Goal: Obtain resource: Download file/media

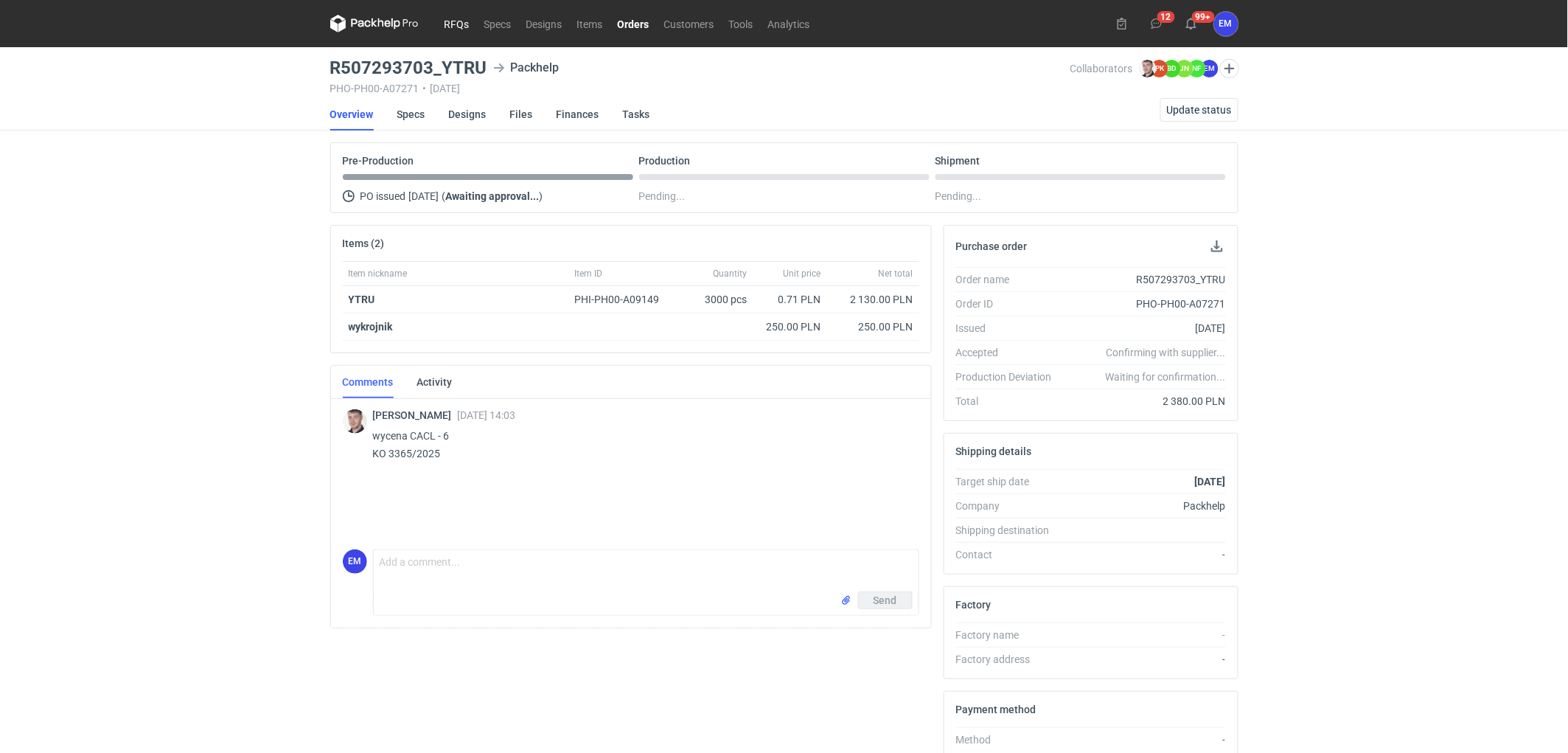
click at [459, 24] on link "RFQs" at bounding box center [457, 23] width 40 height 18
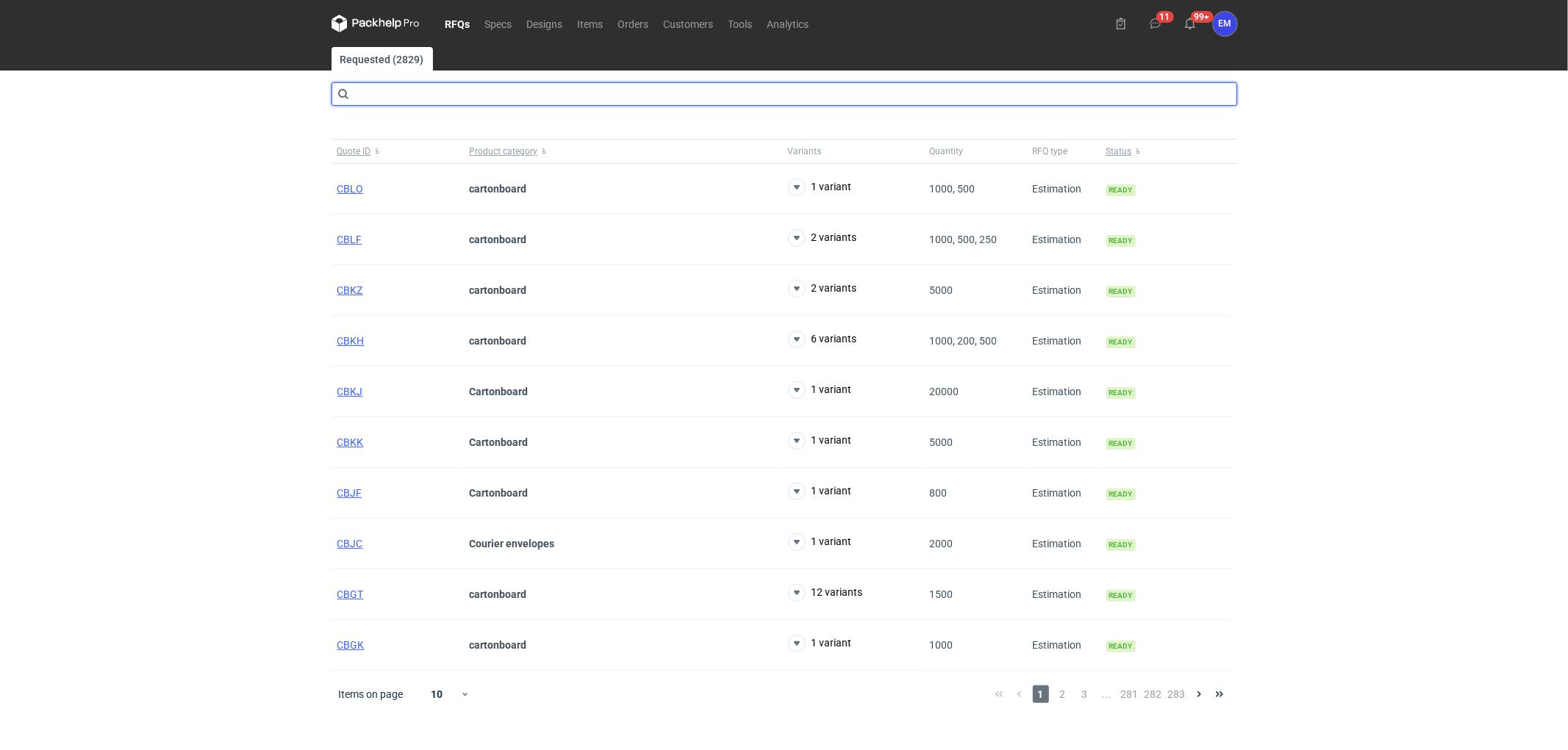
click at [414, 99] on input "text" at bounding box center [784, 94] width 905 height 24
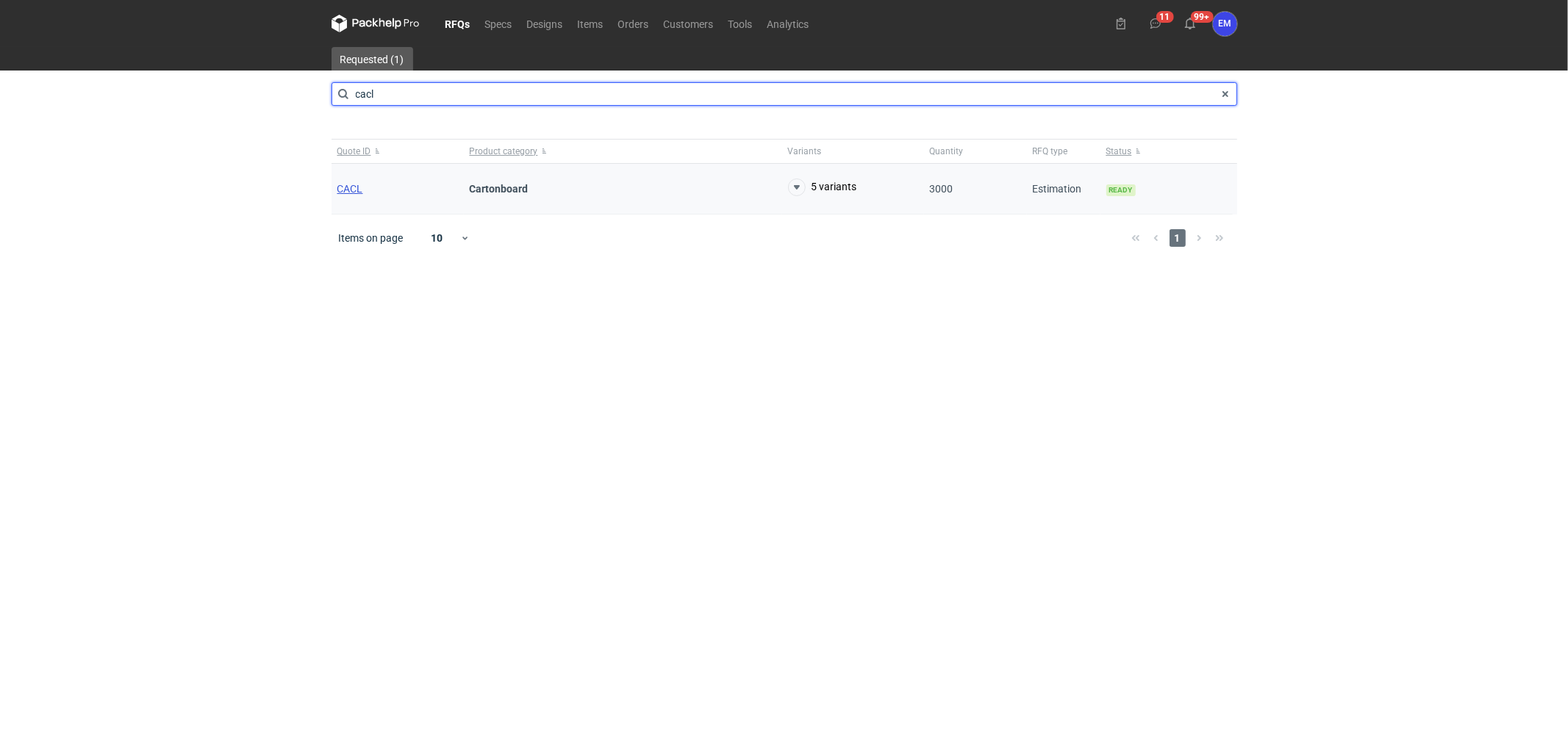
type input "cacl"
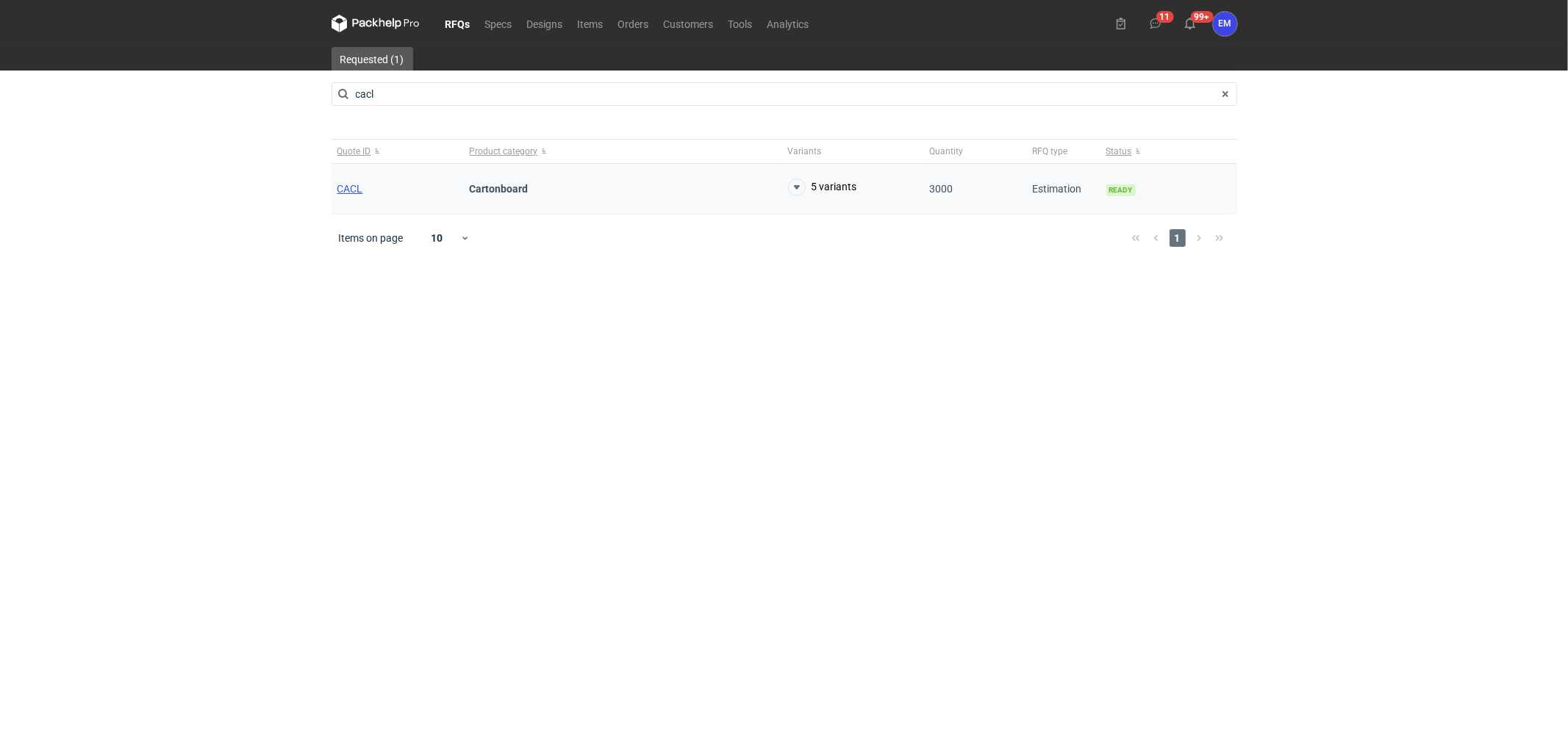
click at [340, 191] on span "CACL" at bounding box center [350, 188] width 26 height 11
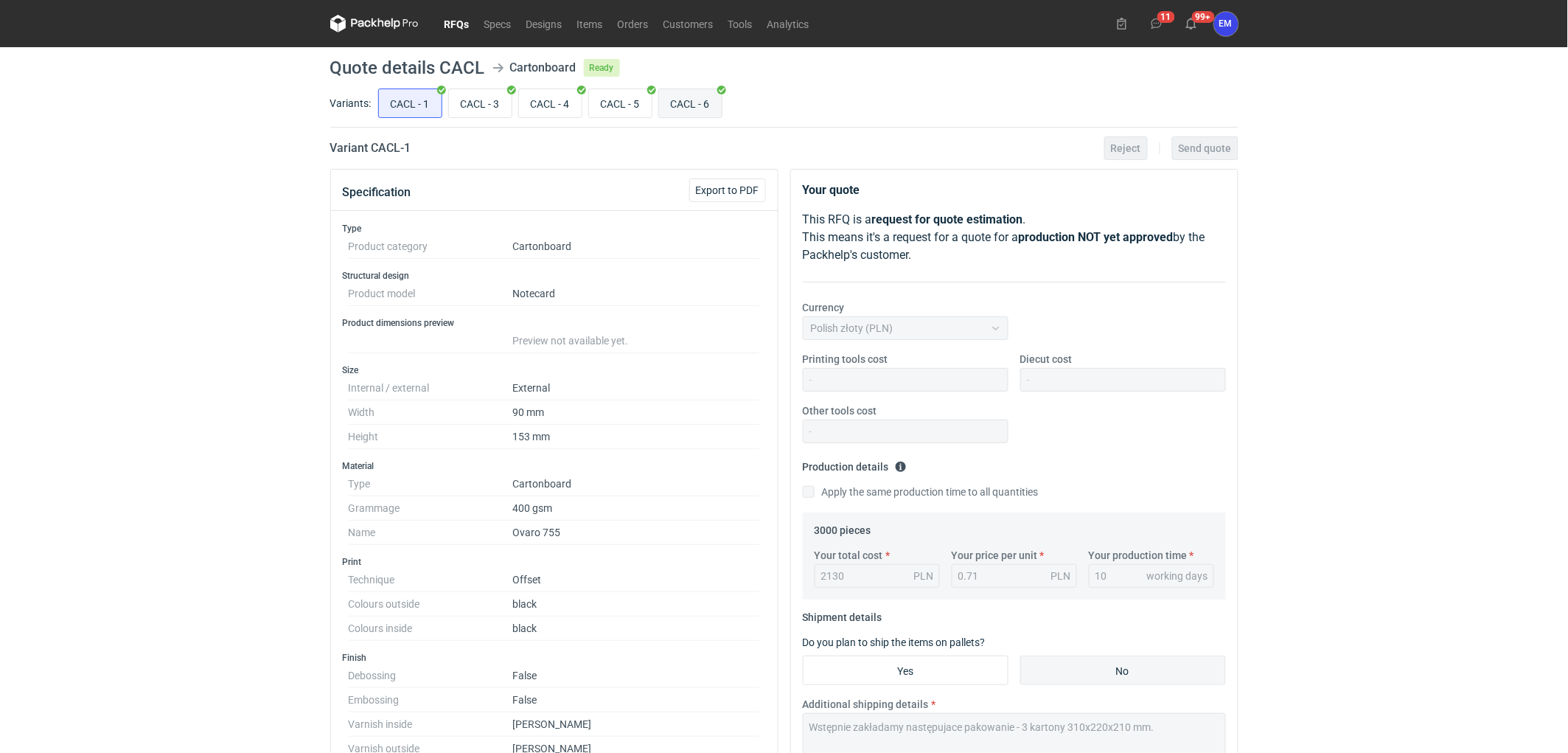
click at [701, 110] on input "CACL - 6" at bounding box center [691, 103] width 63 height 28
radio input "true"
click at [175, 201] on div "RFQs Specs Designs Items Orders Customers Tools Analytics 11 99+ EM Ewelina Mac…" at bounding box center [784, 376] width 1568 height 753
click at [227, 274] on div "RFQs Specs Designs Items Orders Customers Tools Analytics 11 99+ EM Ewelina Mac…" at bounding box center [784, 376] width 1568 height 753
click at [185, 368] on div "RFQs Specs Designs Items Orders Customers Tools Analytics 11 99+ EM Ewelina Mac…" at bounding box center [784, 376] width 1568 height 753
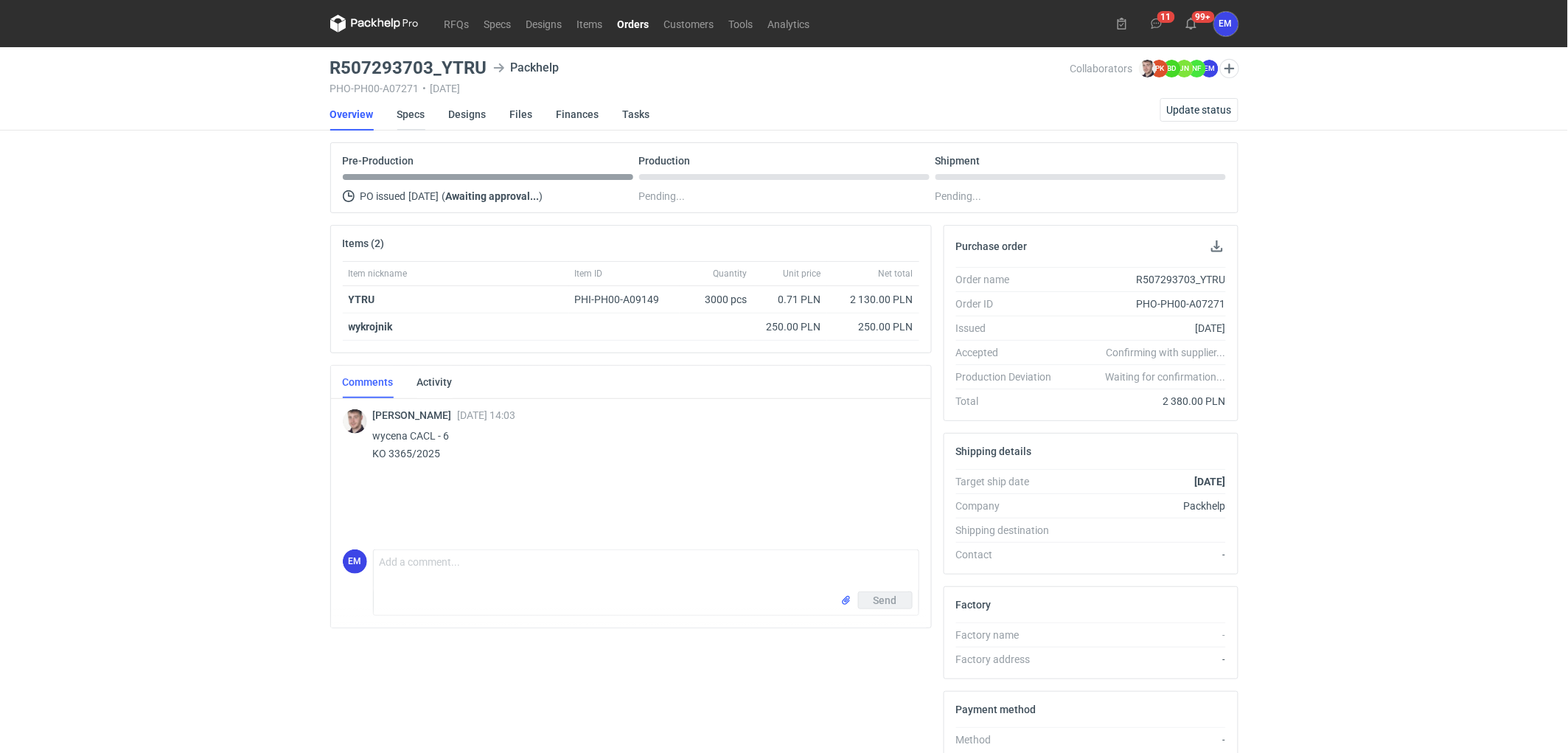
click at [420, 114] on link "Specs" at bounding box center [411, 114] width 28 height 32
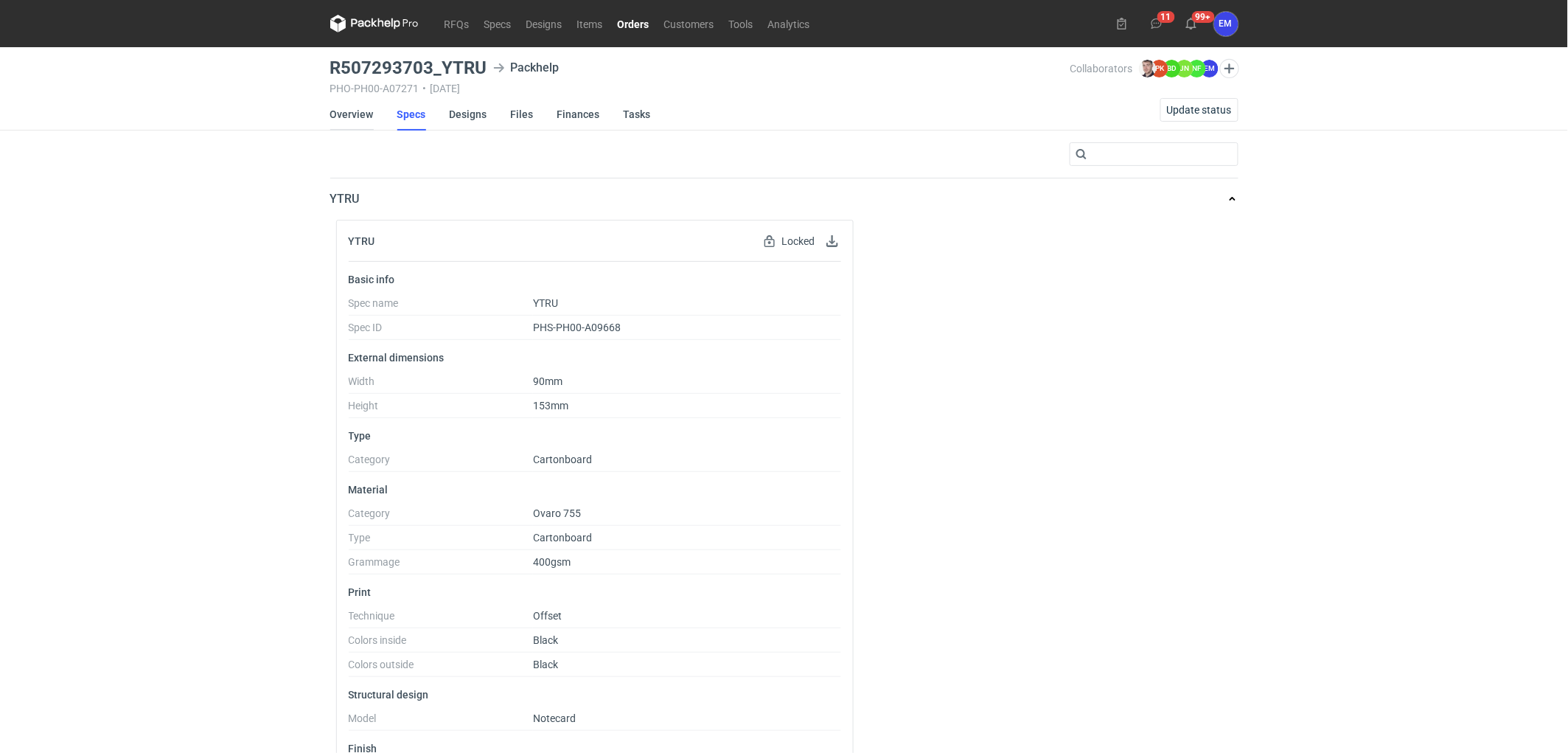
click at [358, 110] on link "Overview" at bounding box center [351, 114] width 44 height 32
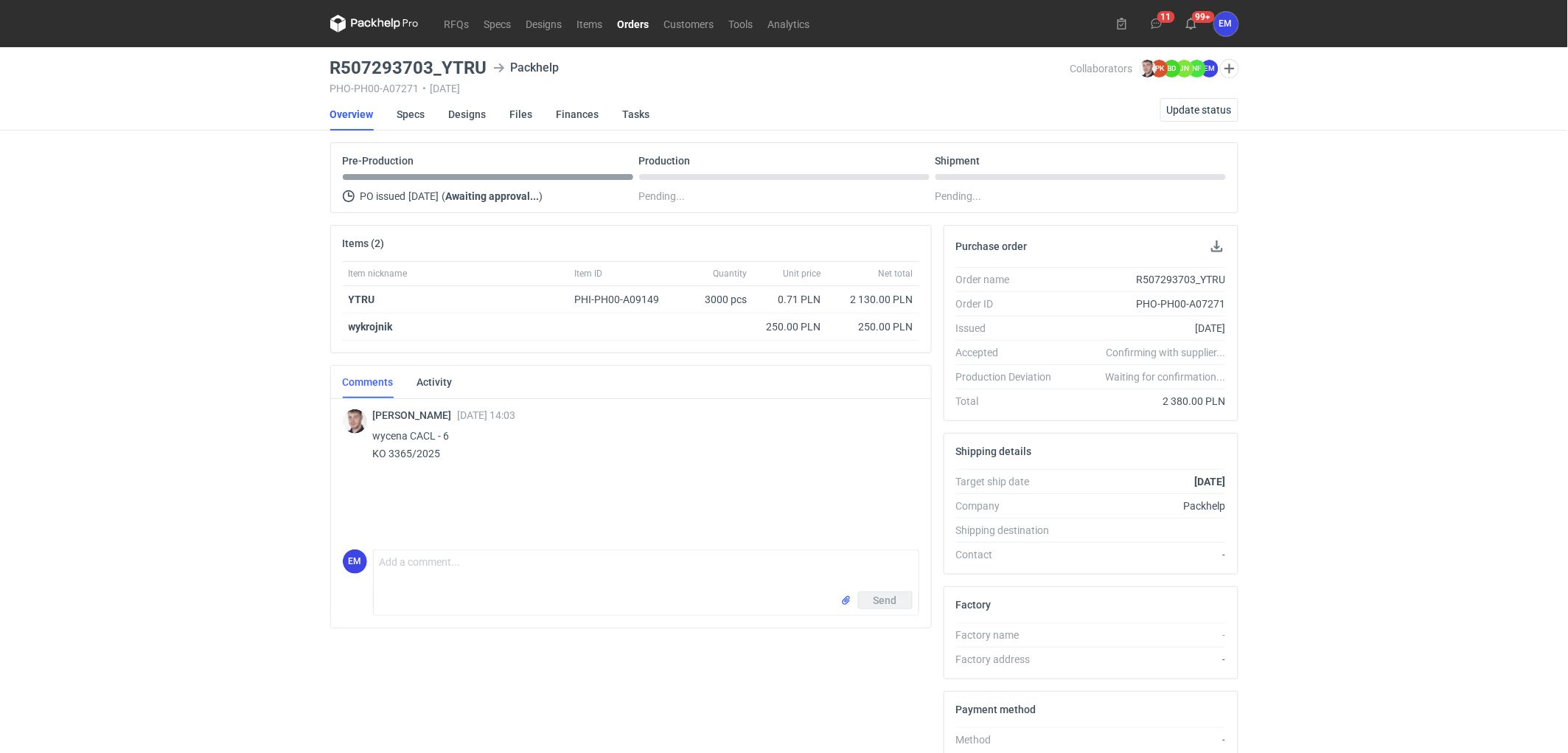
click at [183, 393] on div "RFQs Specs Designs Items Orders Customers Tools Analytics 11 99+ EM [PERSON_NAM…" at bounding box center [784, 376] width 1568 height 753
click at [190, 341] on div "RFQs Specs Designs Items Orders Customers Tools Analytics 11 99+ EM [PERSON_NAM…" at bounding box center [784, 376] width 1568 height 753
click at [198, 518] on div "RFQs Specs Designs Items Orders Customers Tools Analytics 11 99+ EM [PERSON_NAM…" at bounding box center [784, 376] width 1568 height 753
click at [201, 462] on div "RFQs Specs Designs Items Orders Customers Tools Analytics 11 99+ EM [PERSON_NAM…" at bounding box center [784, 376] width 1568 height 753
click at [28, 211] on div "RFQs Specs Designs Items Orders Customers Tools Analytics 11 99+ EM [PERSON_NAM…" at bounding box center [784, 376] width 1568 height 753
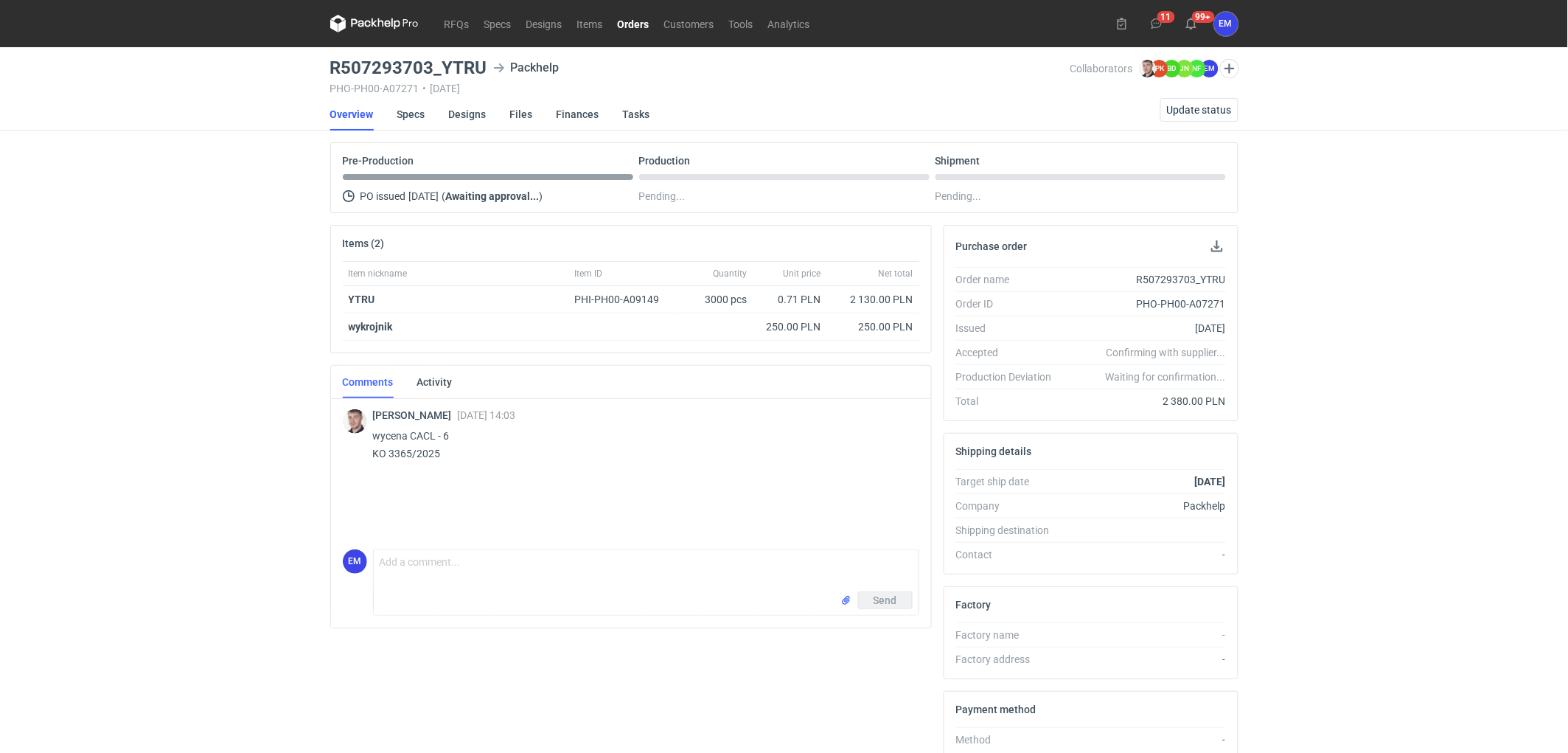
click at [135, 193] on div "RFQs Specs Designs Items Orders Customers Tools Analytics 11 99+ EM [PERSON_NAM…" at bounding box center [784, 376] width 1568 height 753
drag, startPoint x: 126, startPoint y: 332, endPoint x: 100, endPoint y: 369, distance: 45.2
click at [126, 333] on div "RFQs Specs Designs Items Orders Customers Tools Analytics 11 99+ EM [PERSON_NAM…" at bounding box center [784, 376] width 1568 height 753
click at [116, 352] on div "RFQs Specs Designs Items Orders Customers Tools Analytics 11 99+ EM [PERSON_NAM…" at bounding box center [784, 376] width 1568 height 753
drag, startPoint x: 146, startPoint y: 401, endPoint x: 242, endPoint y: 403, distance: 96.0
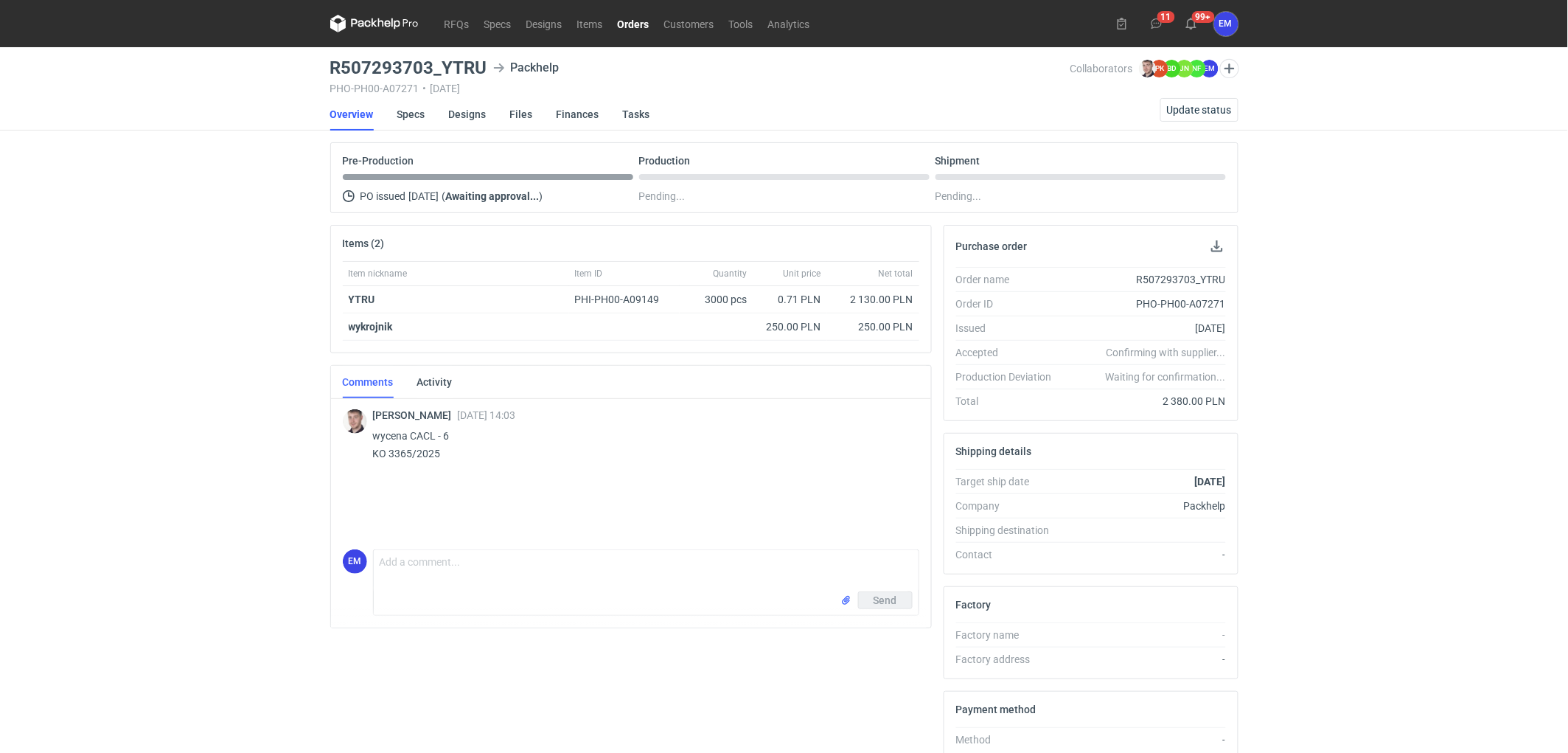
click at [149, 401] on div "RFQs Specs Designs Items Orders Customers Tools Analytics 11 99+ EM [PERSON_NAM…" at bounding box center [784, 376] width 1568 height 753
click at [172, 426] on div "RFQs Specs Designs Items Orders Customers Tools Analytics 11 99+ EM [PERSON_NAM…" at bounding box center [784, 376] width 1568 height 753
drag, startPoint x: 314, startPoint y: 64, endPoint x: 488, endPoint y: 61, distance: 174.0
click at [488, 61] on div "RFQs Specs Designs Items Orders Customers Tools Analytics 11 99+ EM [PERSON_NAM…" at bounding box center [784, 376] width 1568 height 753
copy h3 "R507293703_YTRU"
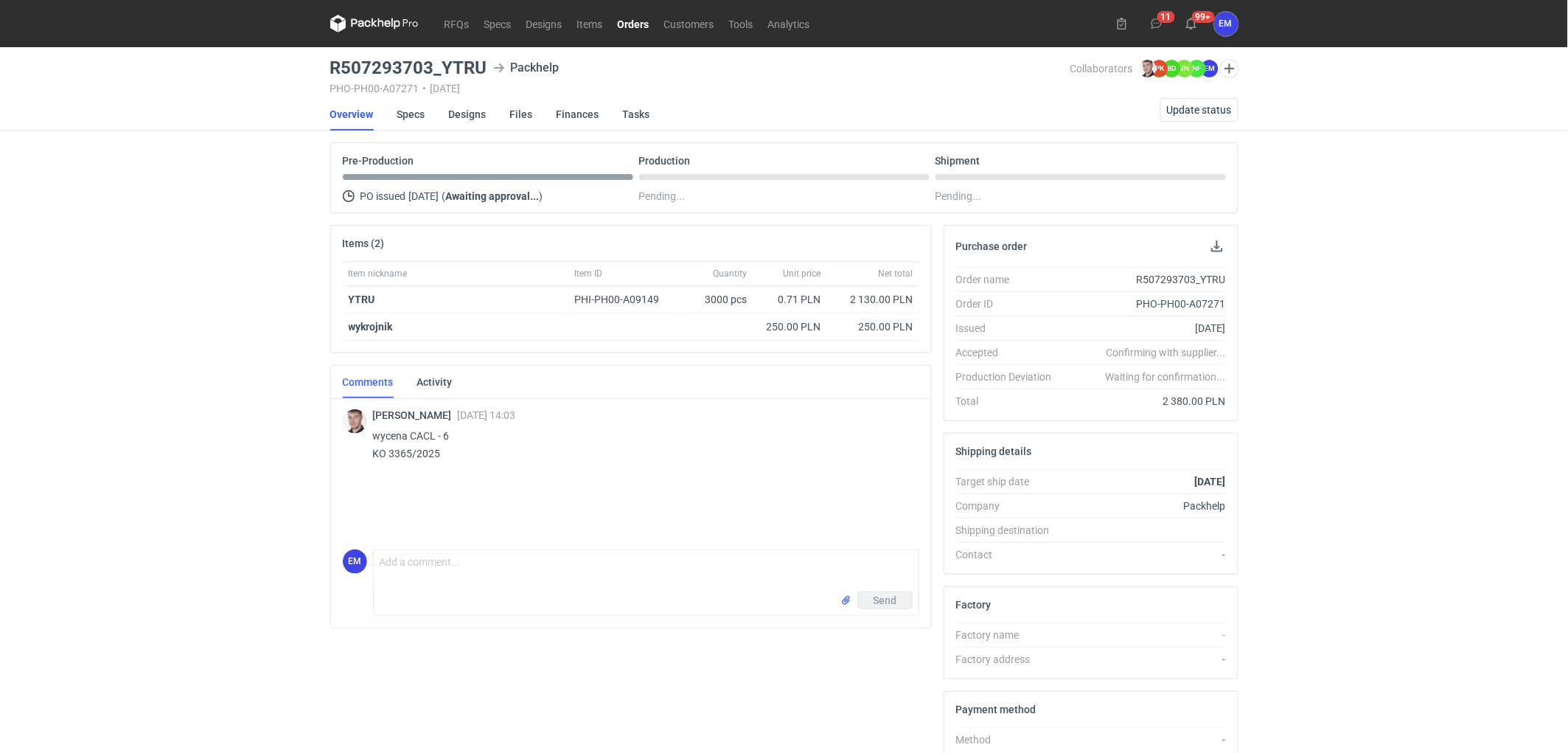
click at [105, 307] on div "RFQs Specs Designs Items Orders Customers Tools Analytics 11 99+ EM [PERSON_NAM…" at bounding box center [784, 376] width 1568 height 753
click at [469, 114] on link "Designs" at bounding box center [467, 114] width 38 height 32
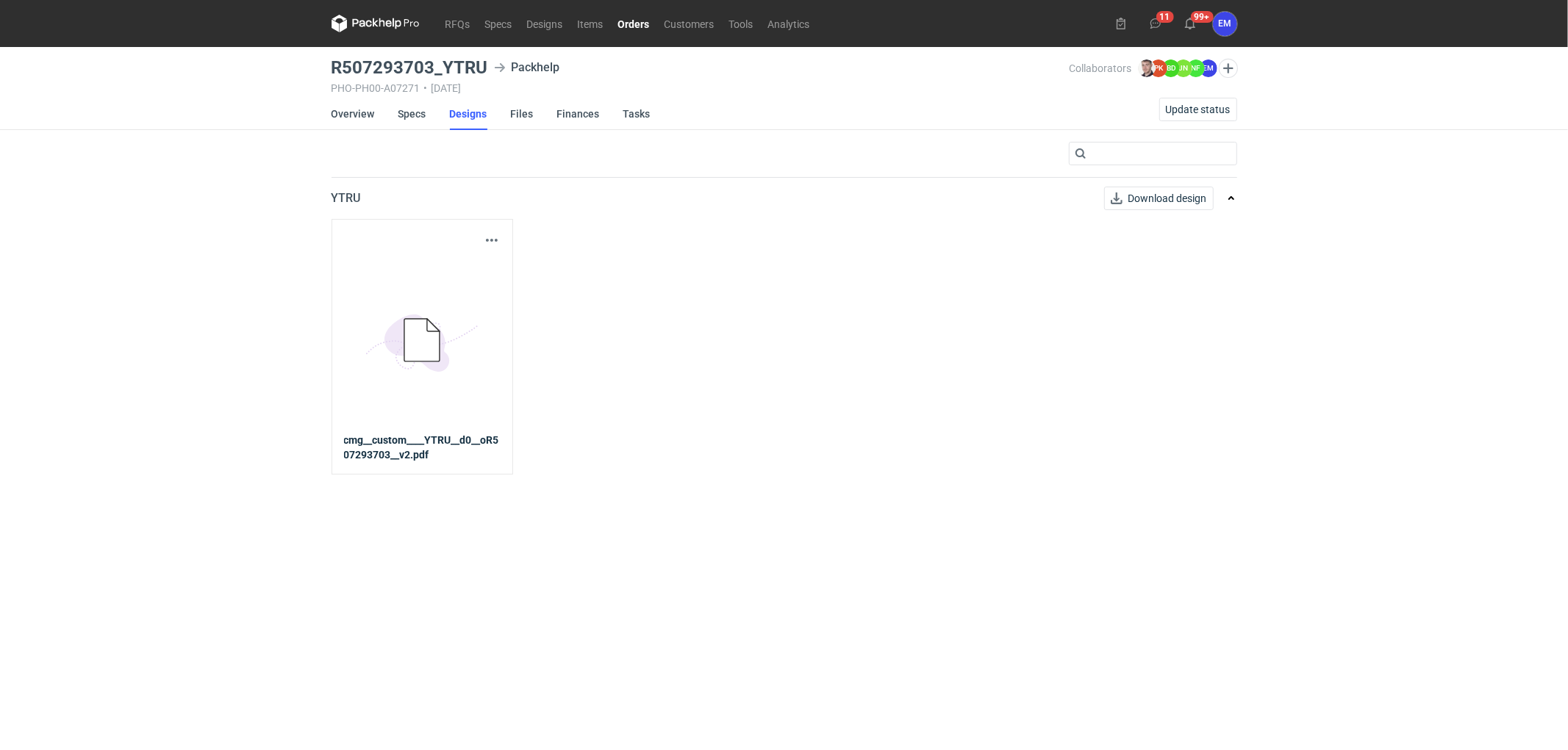
click at [419, 445] on strong "cmg__custom____YTRU__d0__oR507293703__v2.pdf" at bounding box center [422, 447] width 156 height 30
click at [1158, 202] on span "Download design" at bounding box center [1167, 198] width 79 height 10
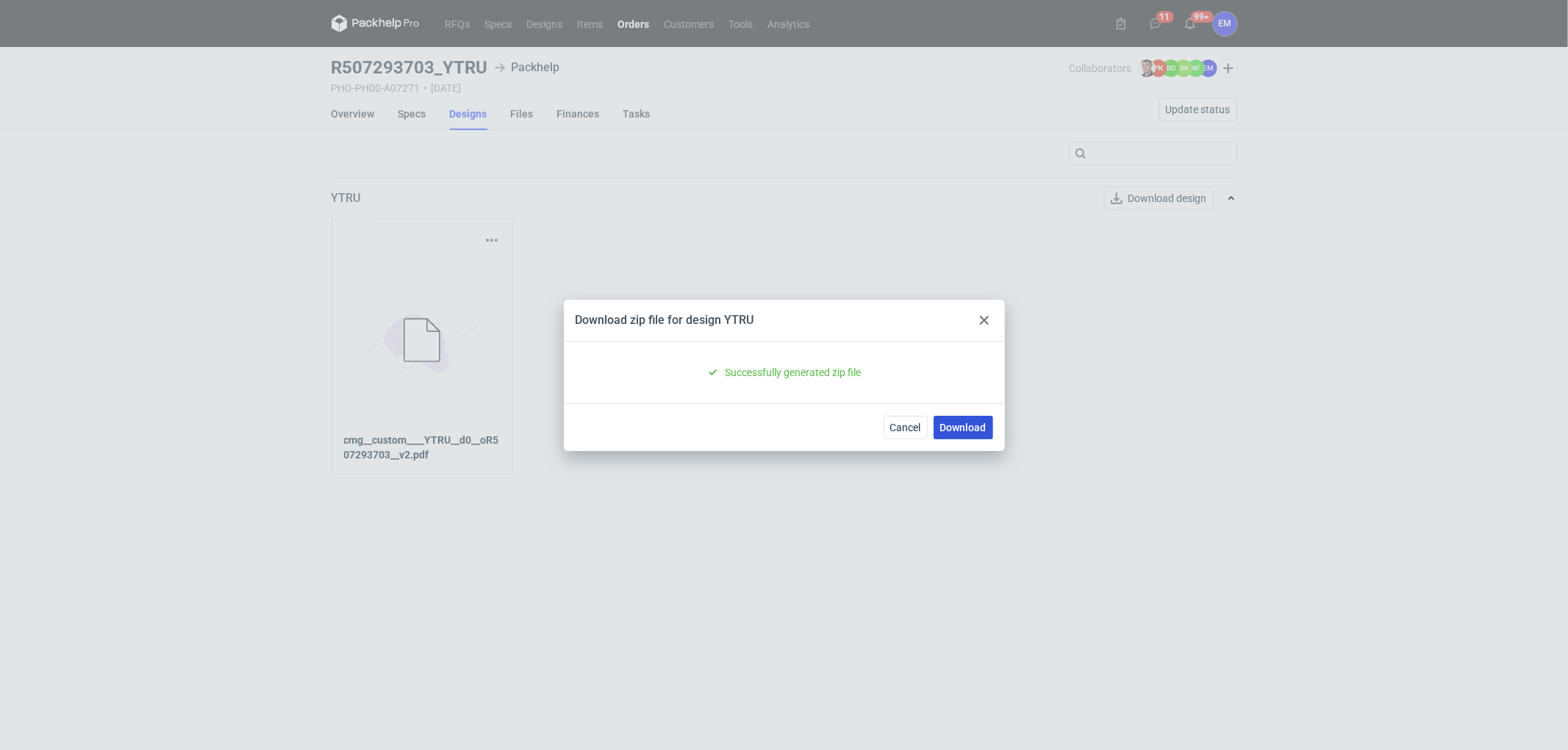
click at [964, 427] on link "Download" at bounding box center [963, 427] width 60 height 24
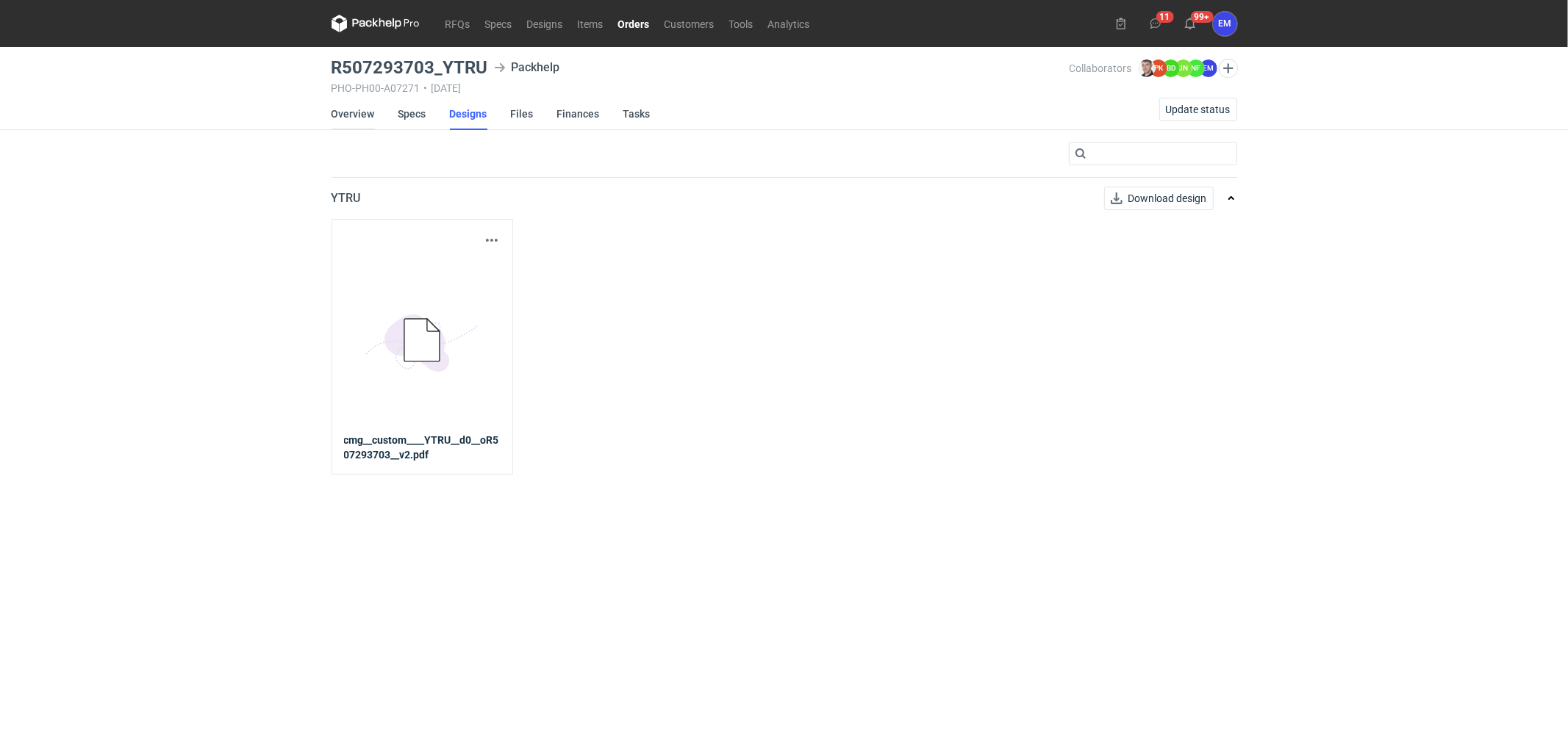
click at [347, 117] on link "Overview" at bounding box center [353, 114] width 44 height 32
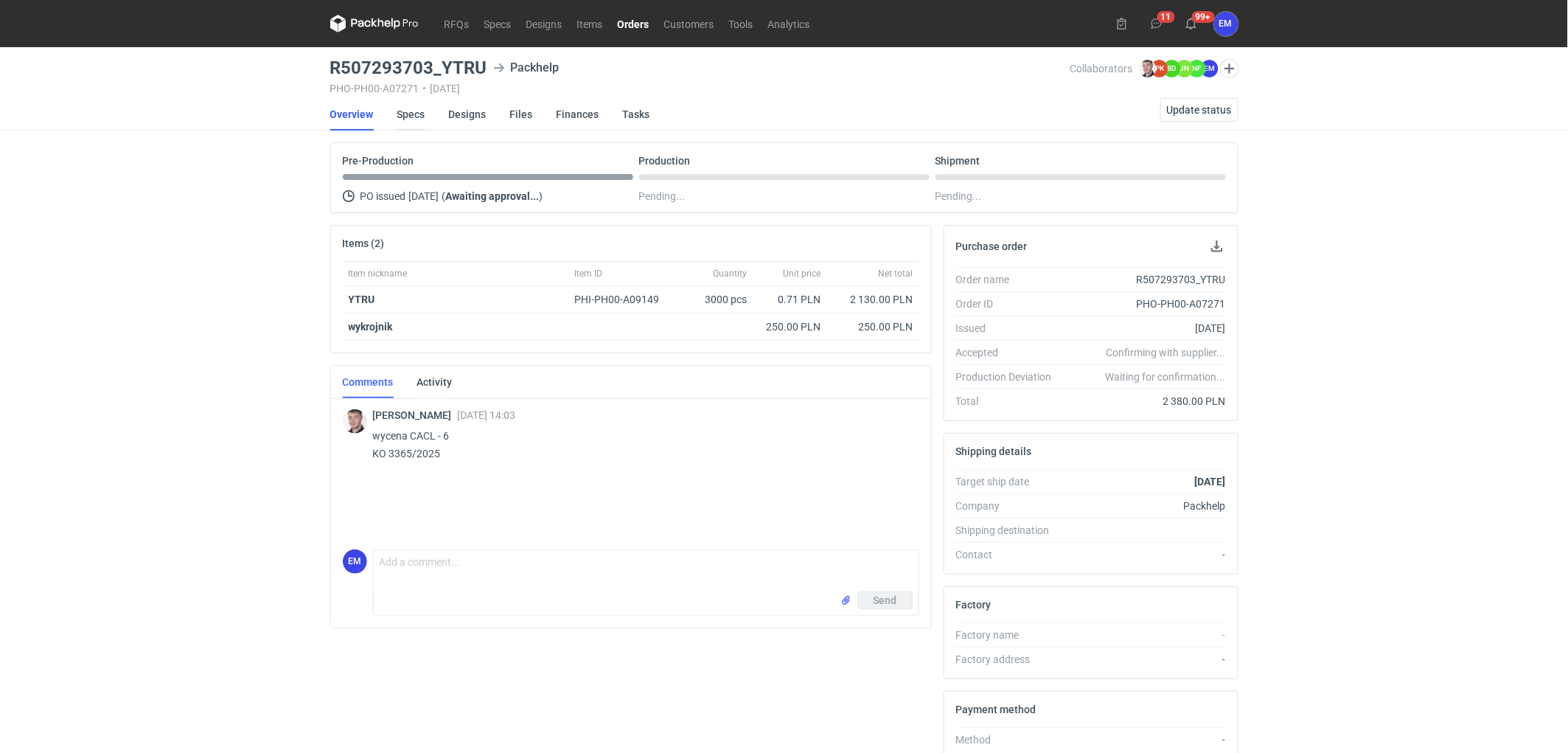
click at [413, 116] on link "Specs" at bounding box center [411, 114] width 28 height 32
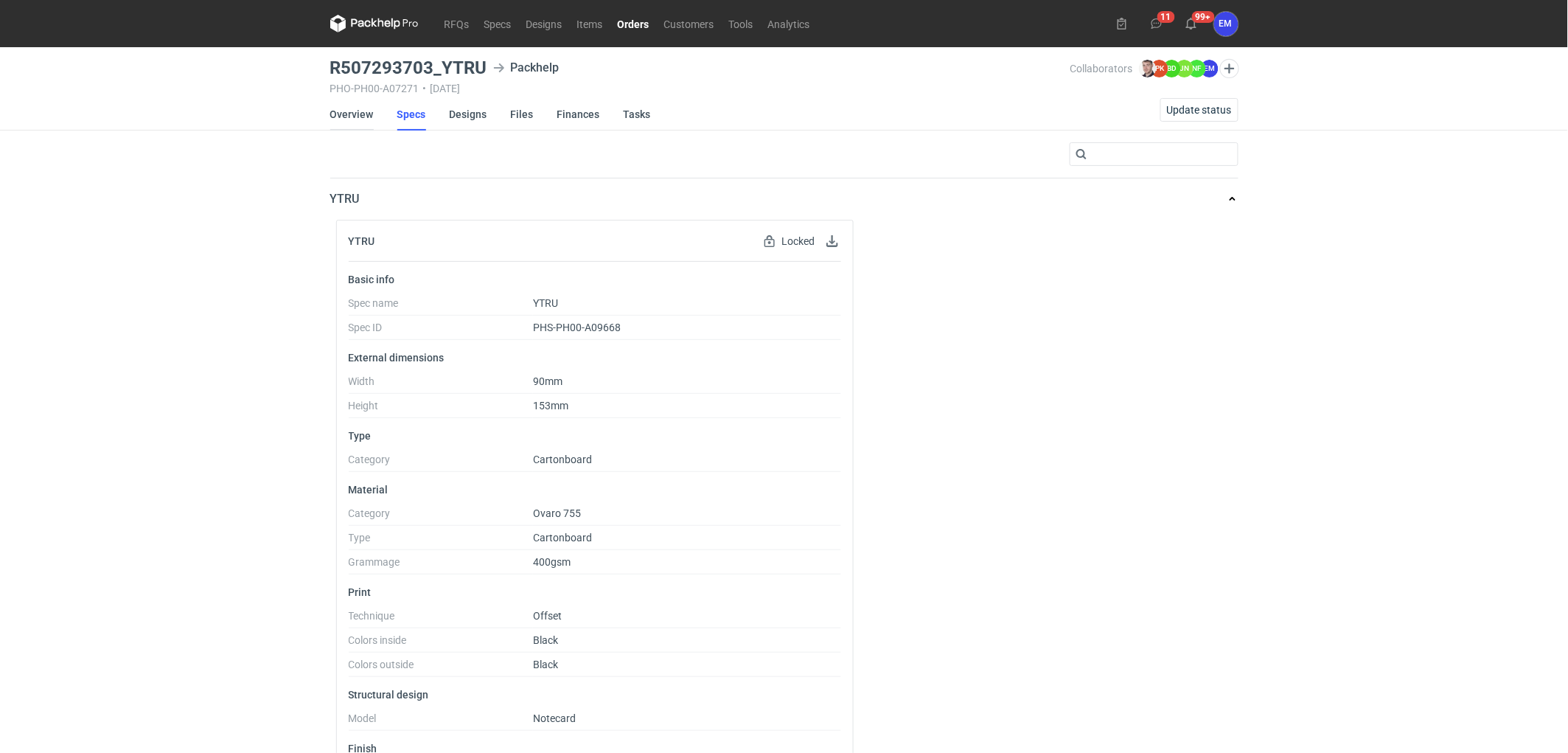
click at [362, 110] on link "Overview" at bounding box center [351, 114] width 44 height 32
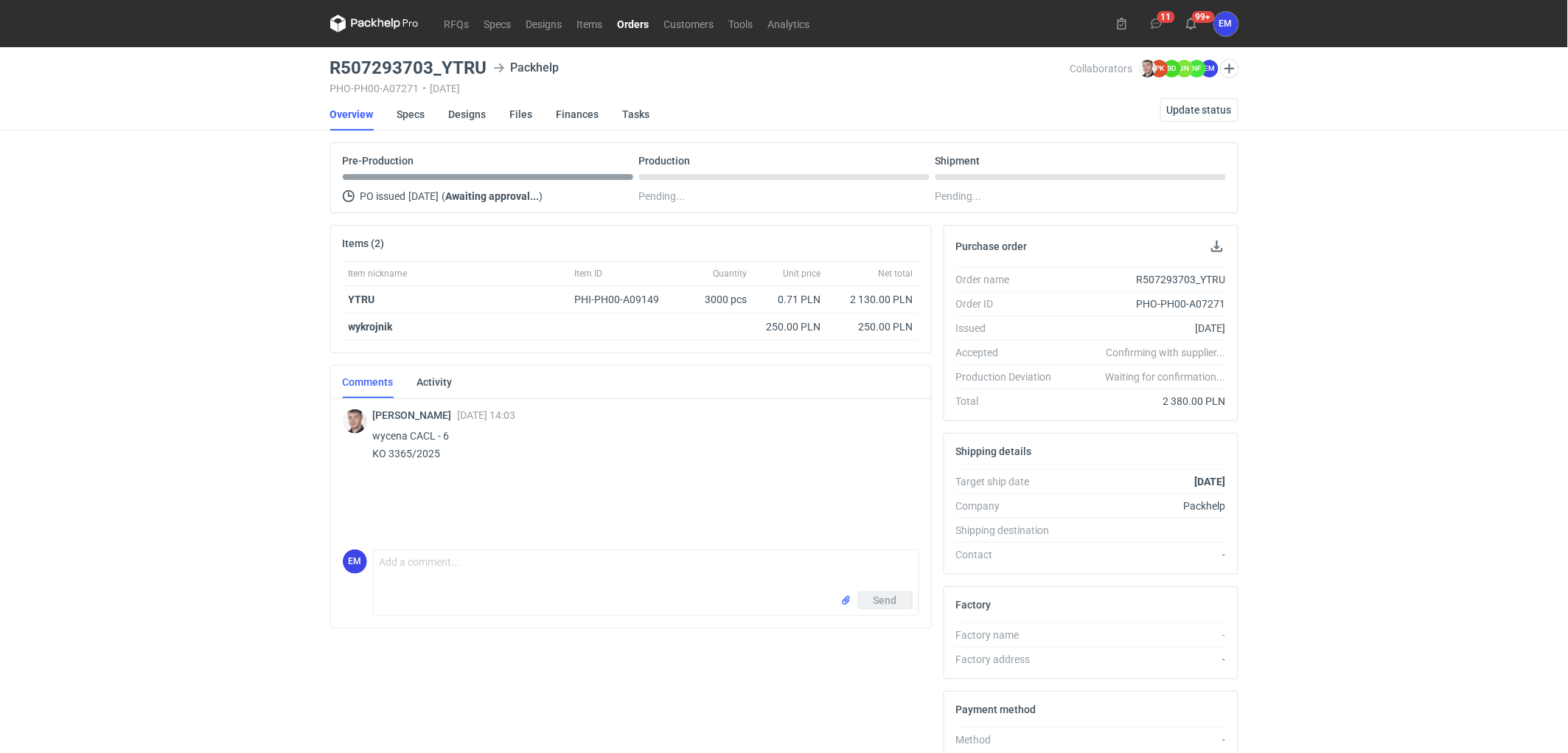
click at [225, 349] on div "RFQs Specs Designs Items Orders Customers Tools Analytics 11 99+ EM [PERSON_NAM…" at bounding box center [784, 376] width 1568 height 753
drag, startPoint x: 330, startPoint y: 67, endPoint x: 485, endPoint y: 54, distance: 155.5
click at [485, 54] on main "R507293703_YTRU Packhelp PHO-PH00-A07271 • [DATE] Collaborators [PERSON_NAME] P…" at bounding box center [785, 498] width 920 height 901
copy h3 "R507293703_YTRU"
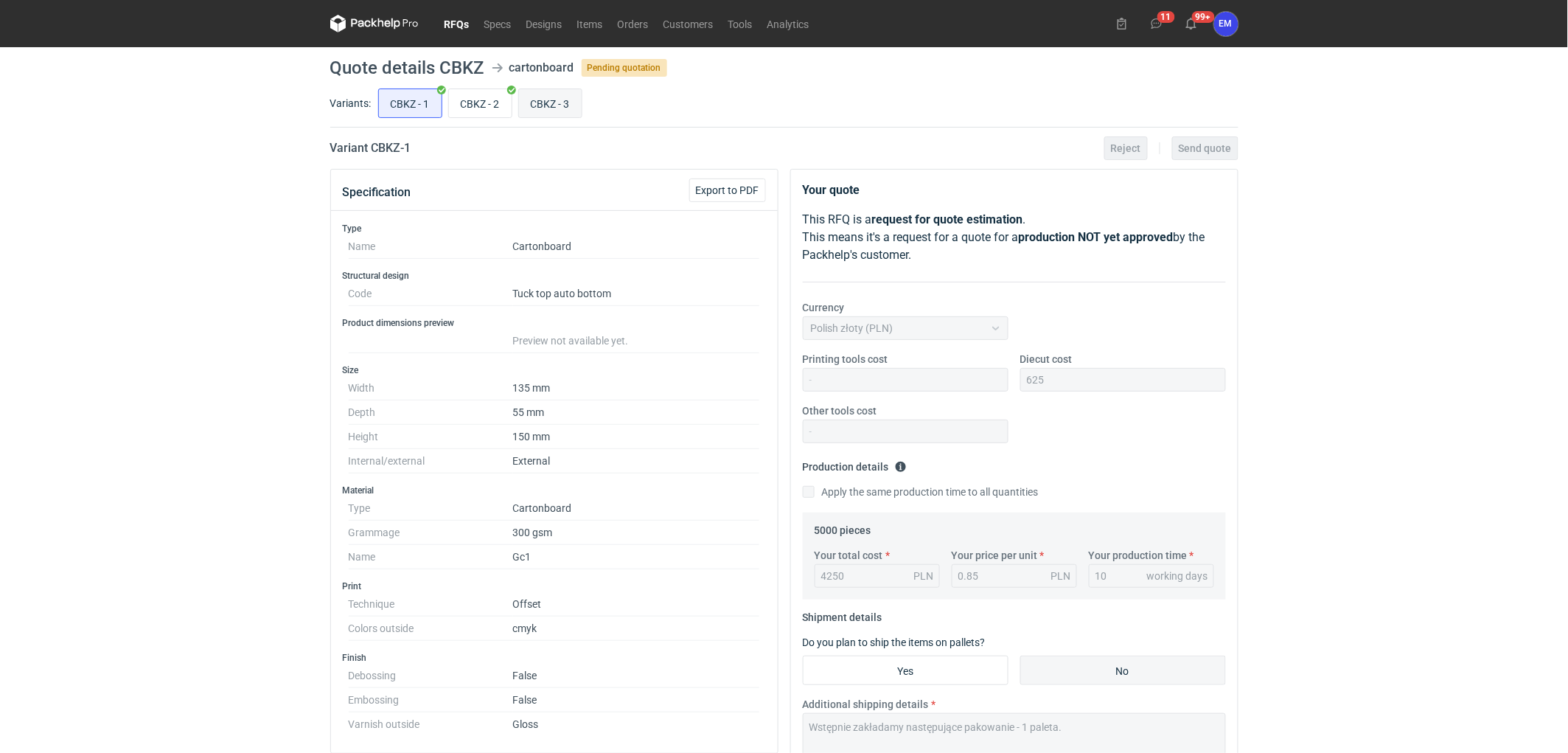
click at [534, 99] on input "CBKZ - 3" at bounding box center [550, 103] width 63 height 28
radio input "true"
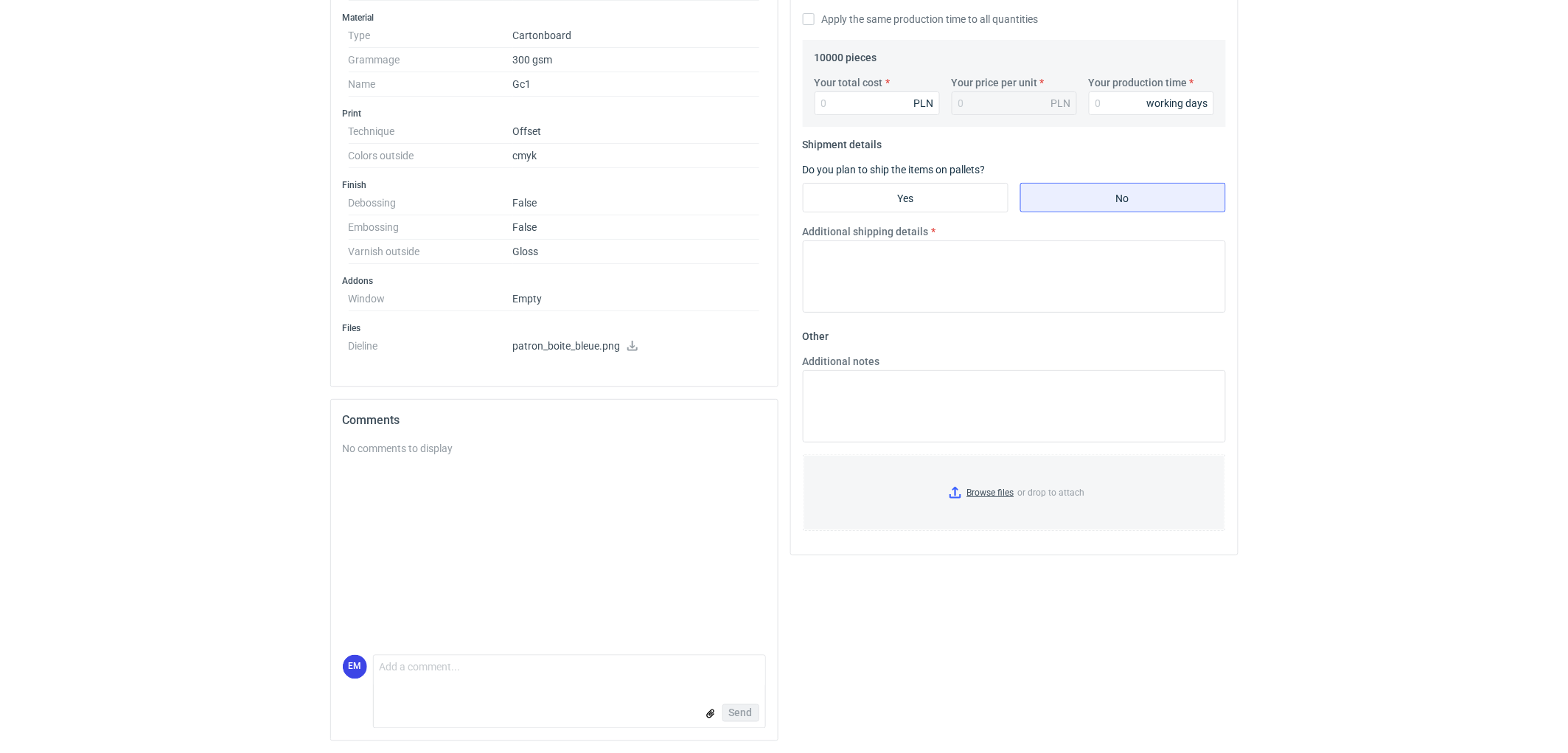
scroll to position [473, 0]
click at [630, 345] on icon at bounding box center [632, 345] width 10 height 10
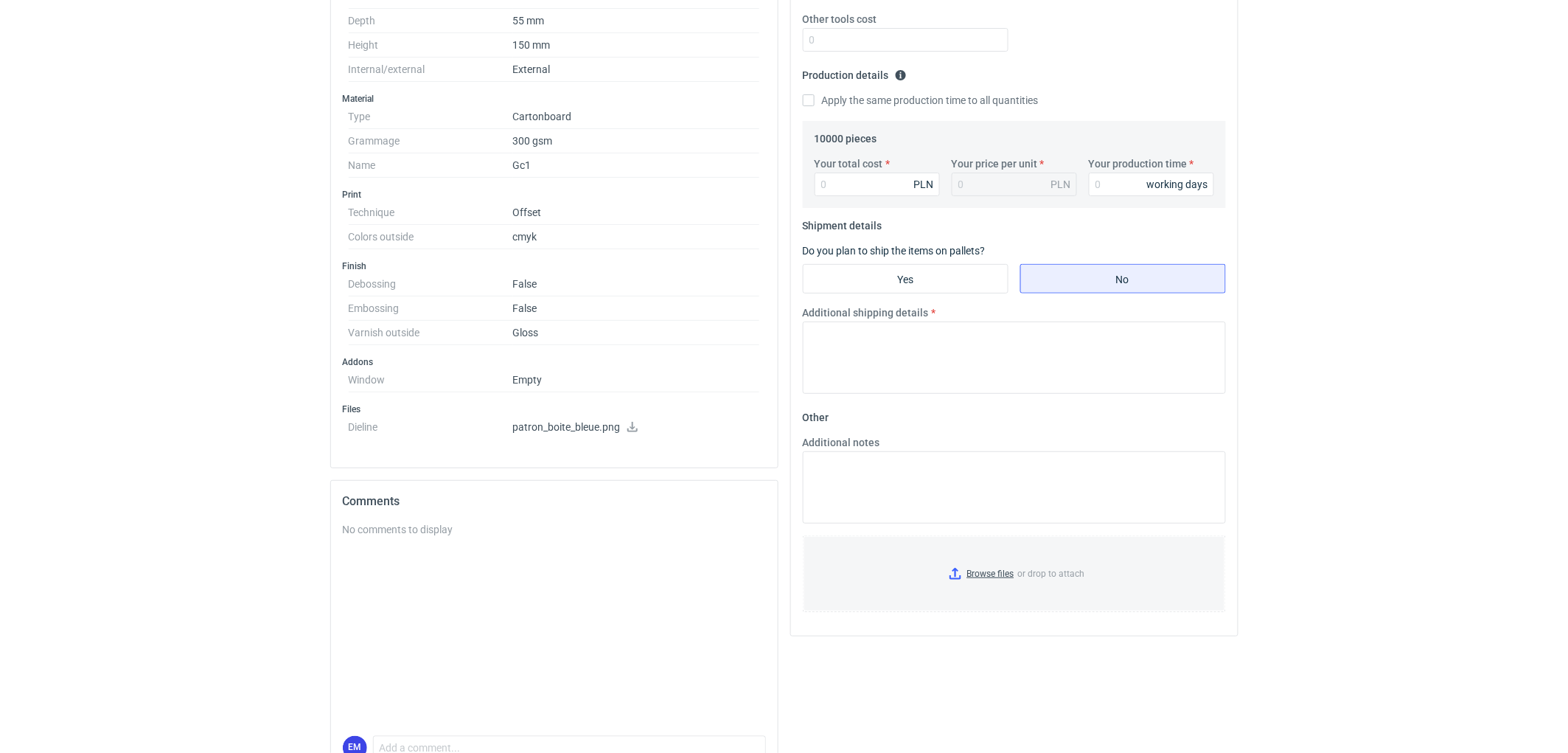
scroll to position [0, 0]
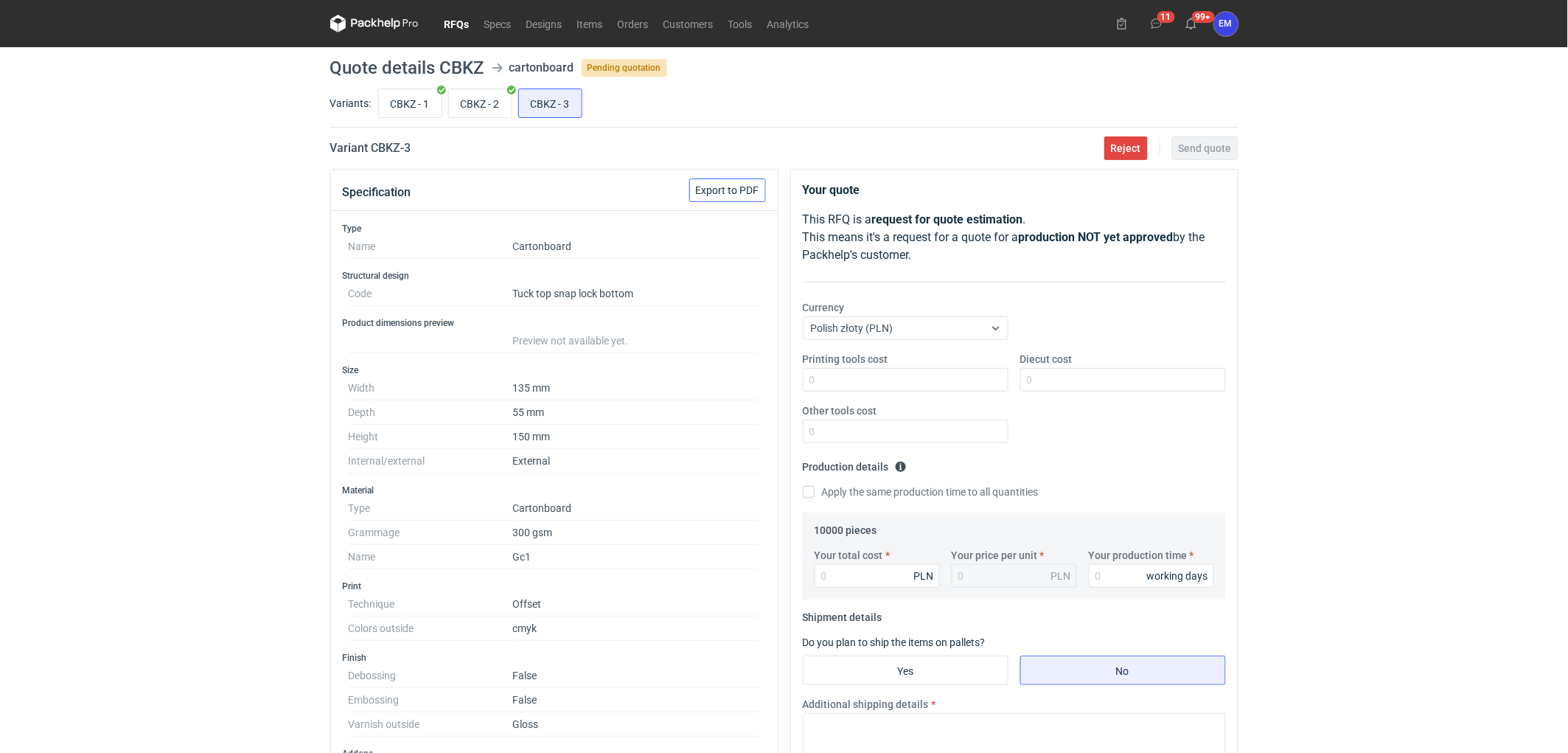
click at [749, 177] on div "Specification Export to PDF" at bounding box center [554, 191] width 447 height 41
click at [740, 193] on span "Export to PDF" at bounding box center [727, 190] width 64 height 10
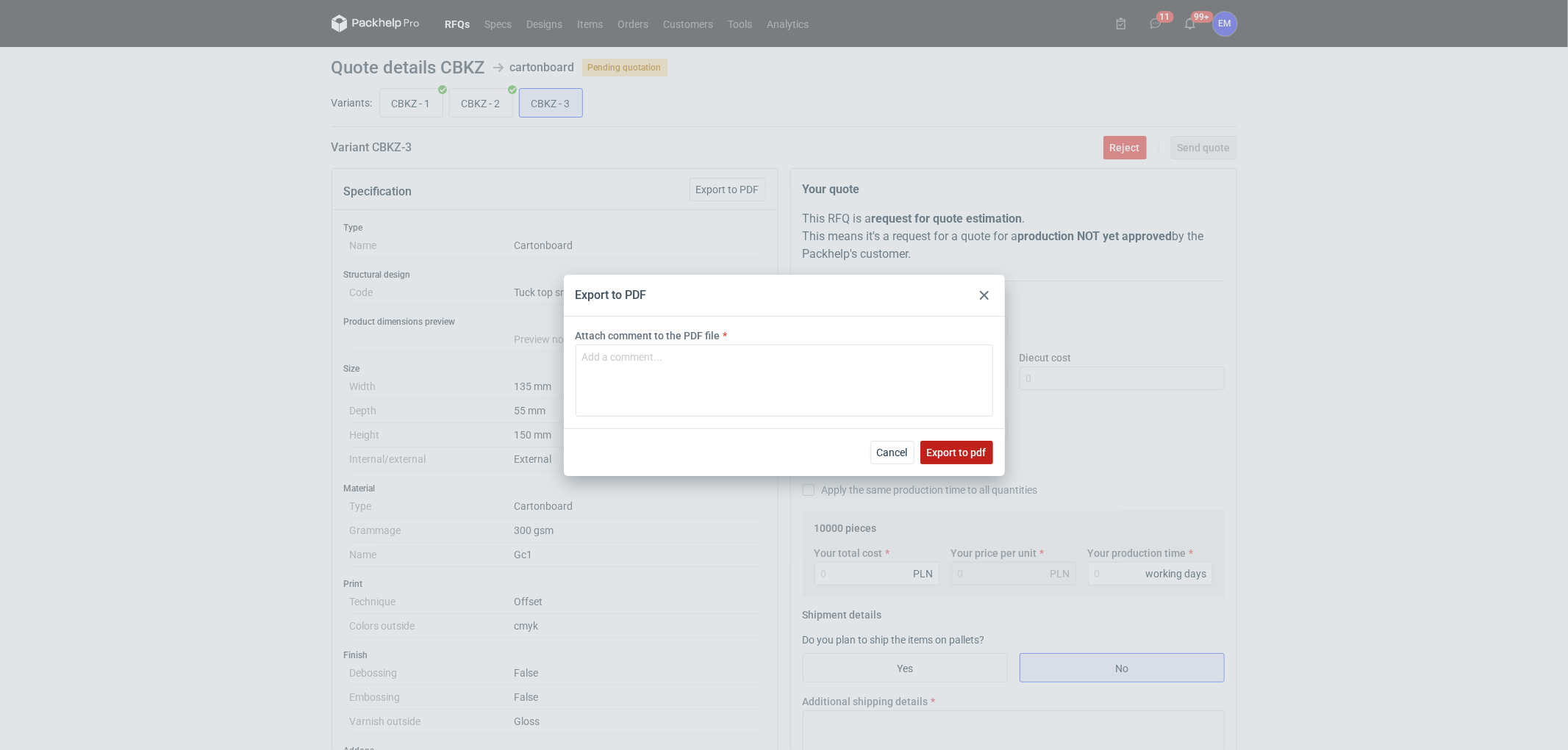
click at [958, 448] on span "Export to pdf" at bounding box center [957, 452] width 60 height 10
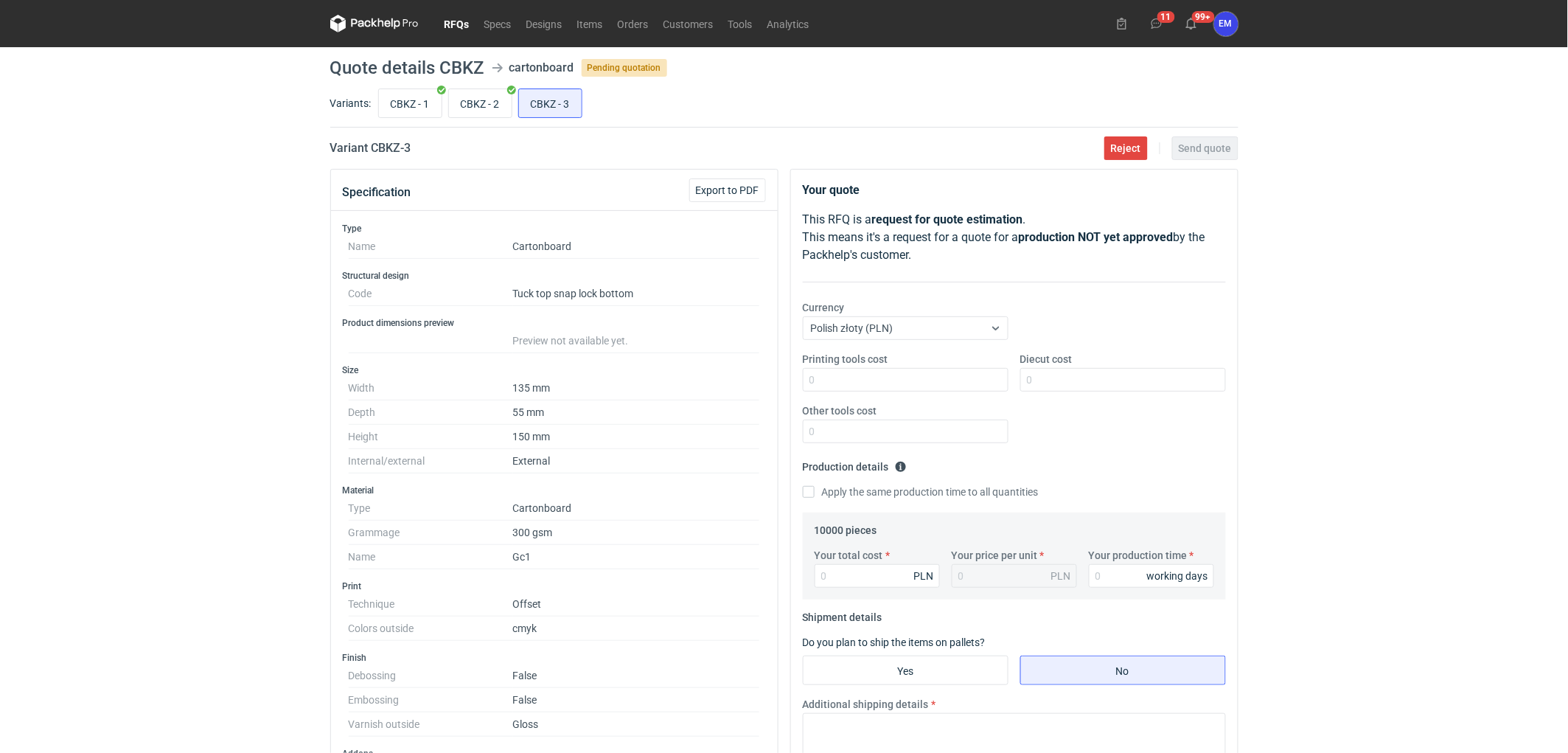
click at [188, 278] on div "RFQs Specs Designs Items Orders Customers Tools Analytics 11 99+ EM Ewelina Mac…" at bounding box center [784, 376] width 1568 height 753
click at [447, 26] on link "RFQs" at bounding box center [457, 23] width 40 height 18
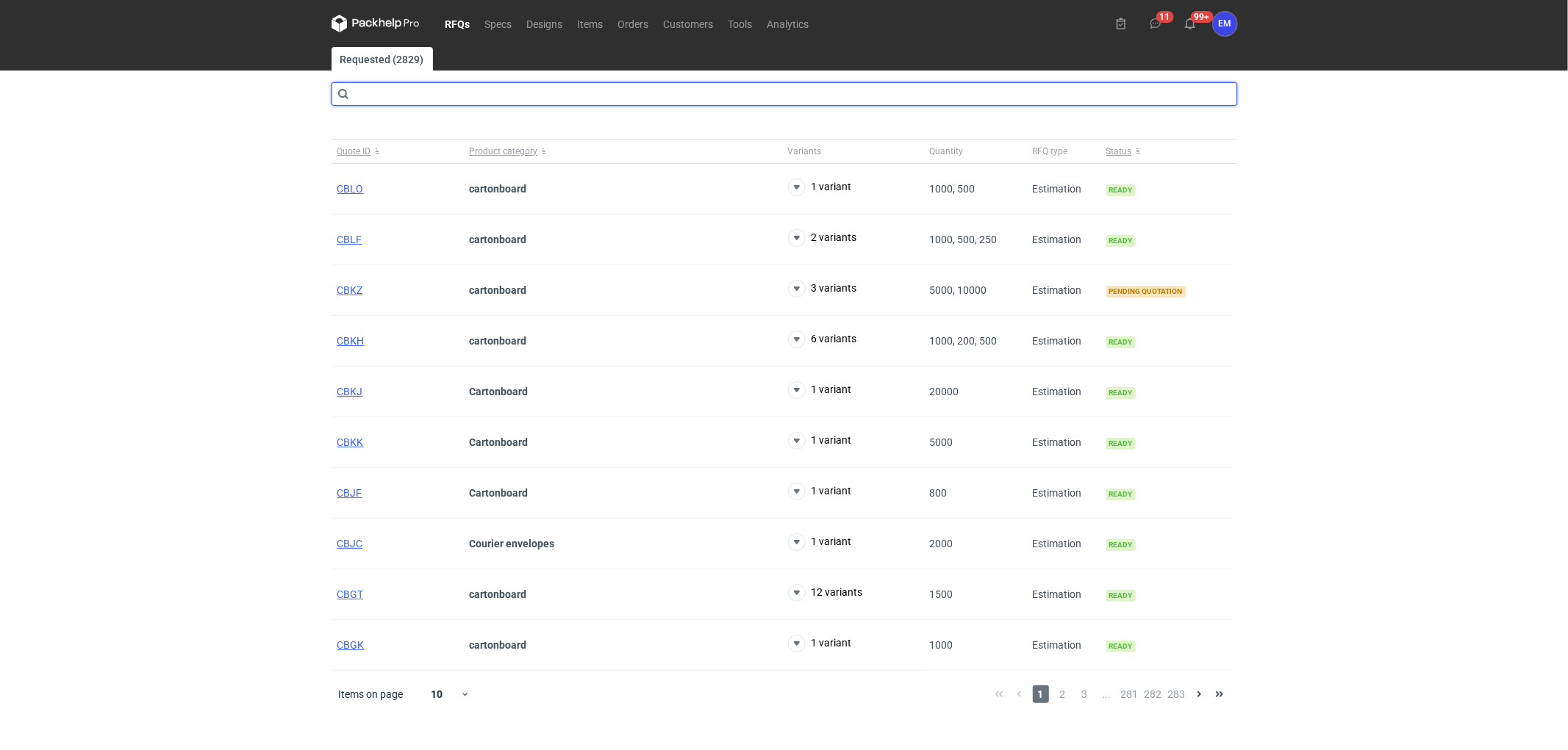
click at [418, 98] on input "text" at bounding box center [784, 94] width 905 height 24
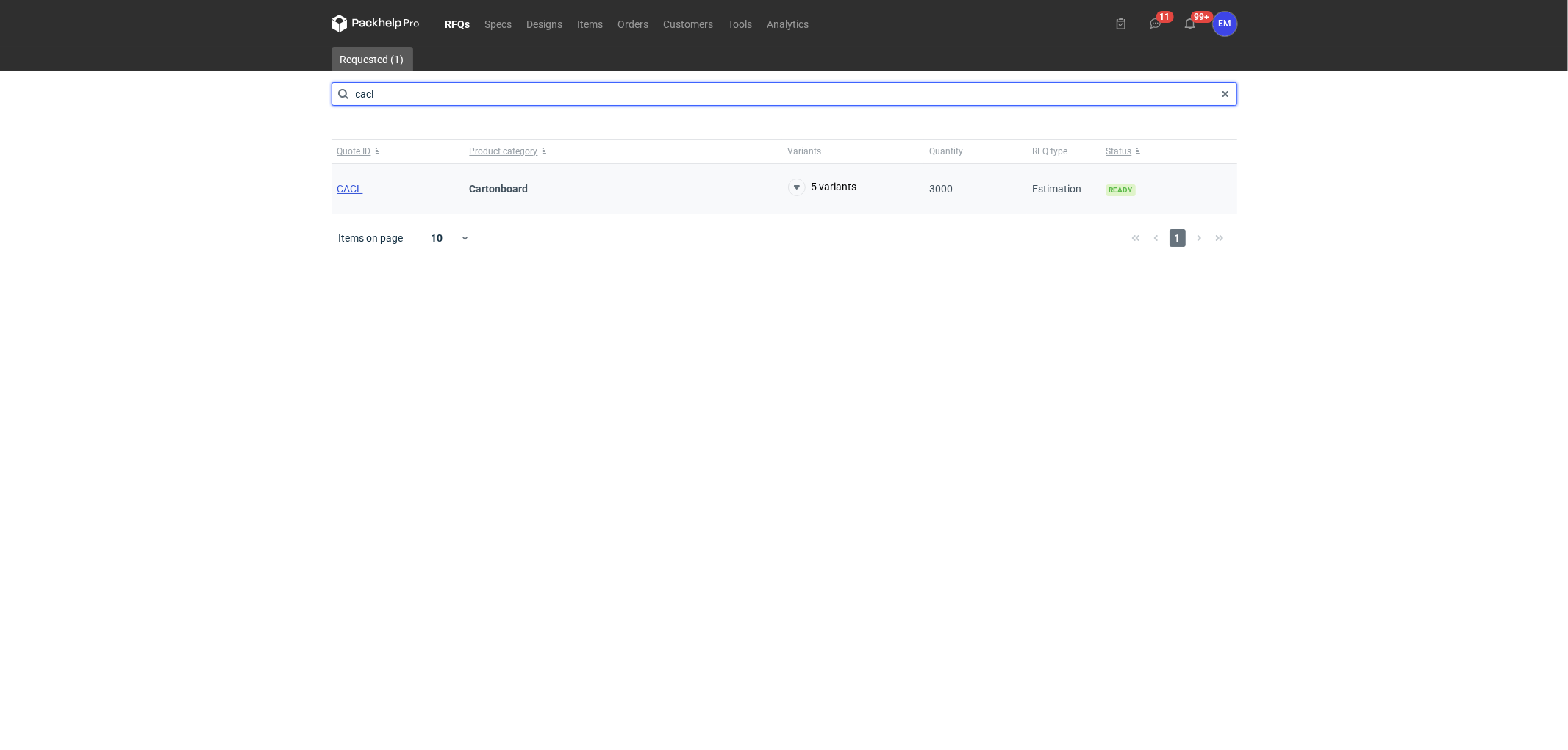
type input "cacl"
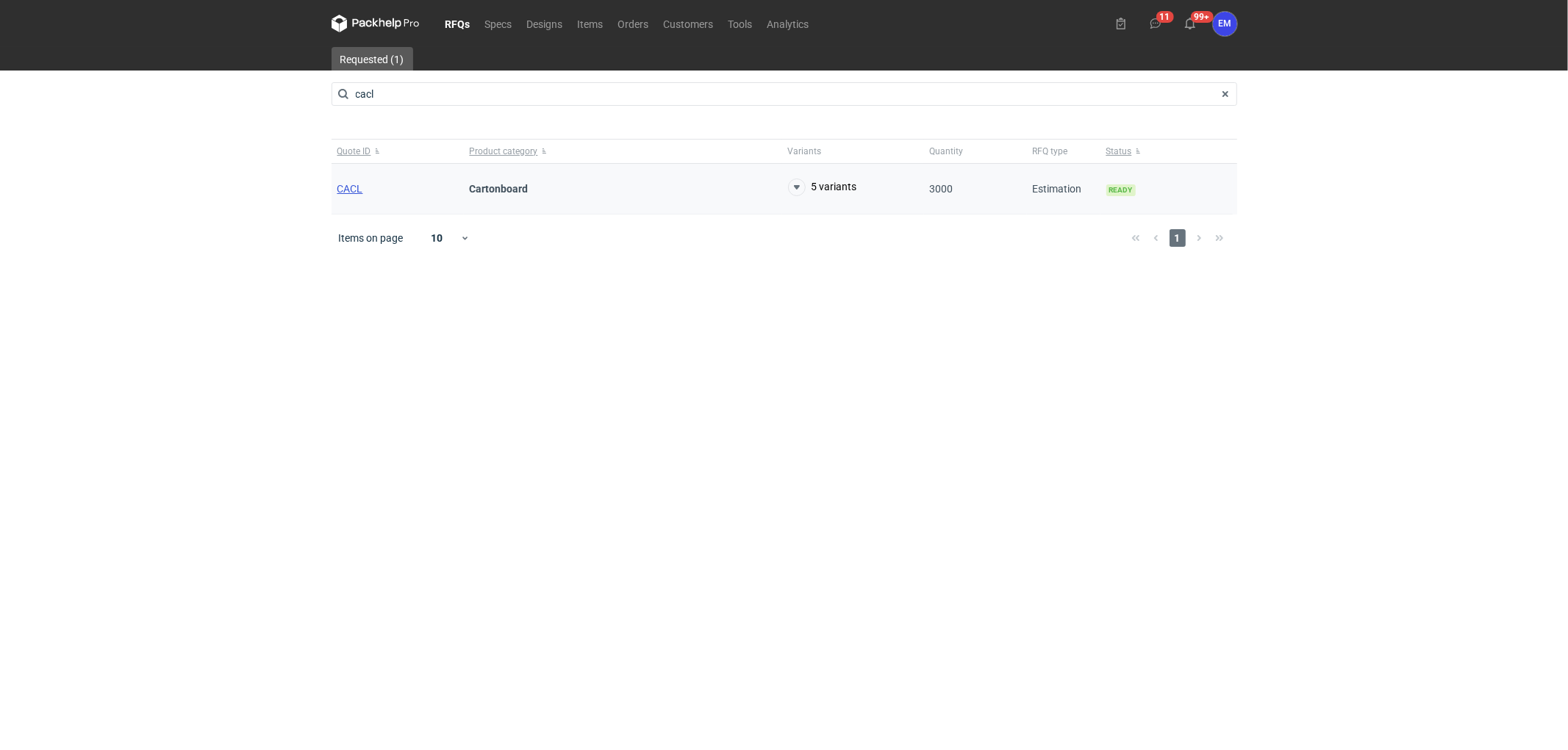
click at [343, 192] on span "CACL" at bounding box center [350, 188] width 26 height 11
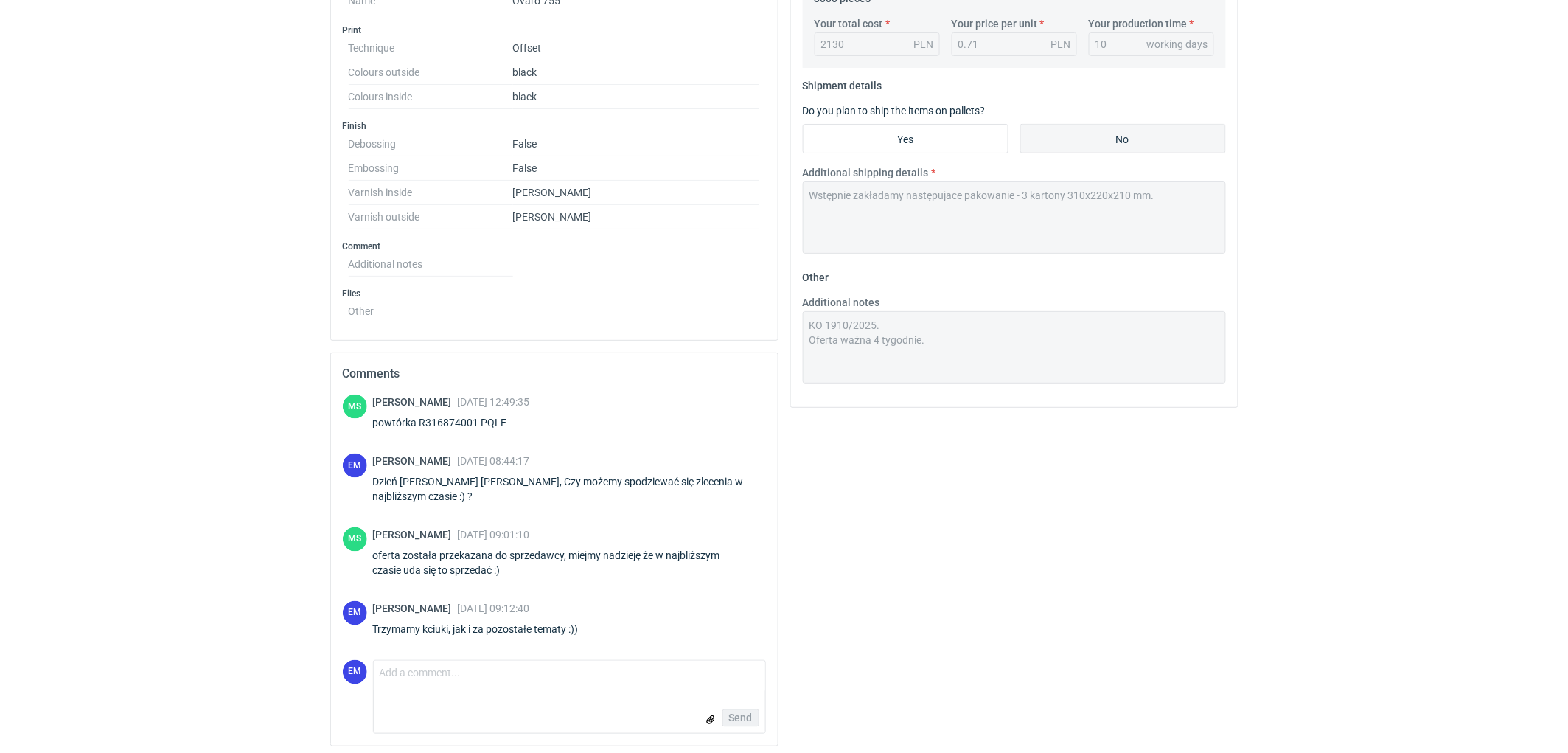
scroll to position [537, 0]
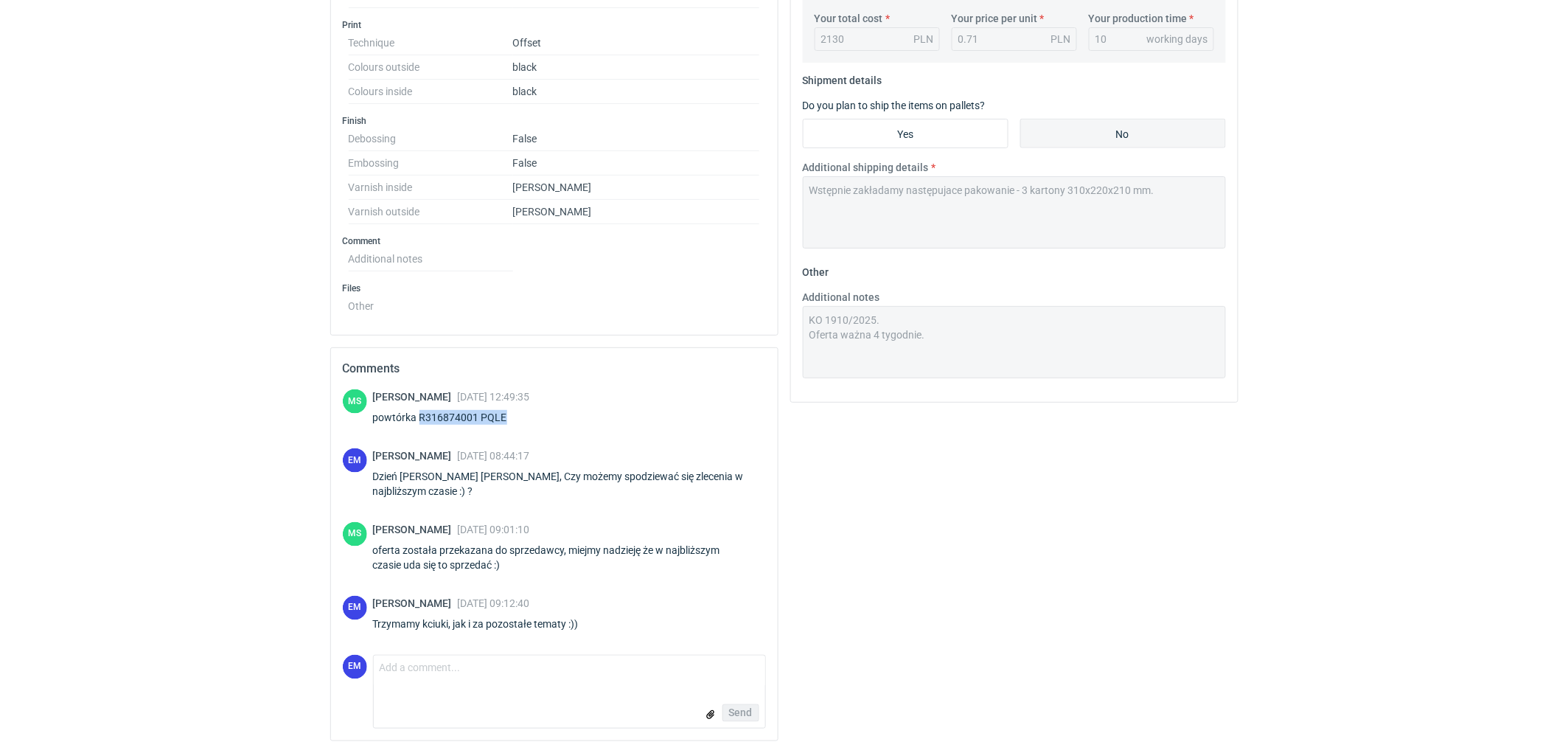
drag, startPoint x: 419, startPoint y: 411, endPoint x: 509, endPoint y: 409, distance: 90.0
click at [509, 410] on div "powtórka R316874001 PQLE" at bounding box center [451, 417] width 157 height 15
copy div "R316874001 PQLE"
drag, startPoint x: 24, startPoint y: 397, endPoint x: 75, endPoint y: 385, distance: 52.4
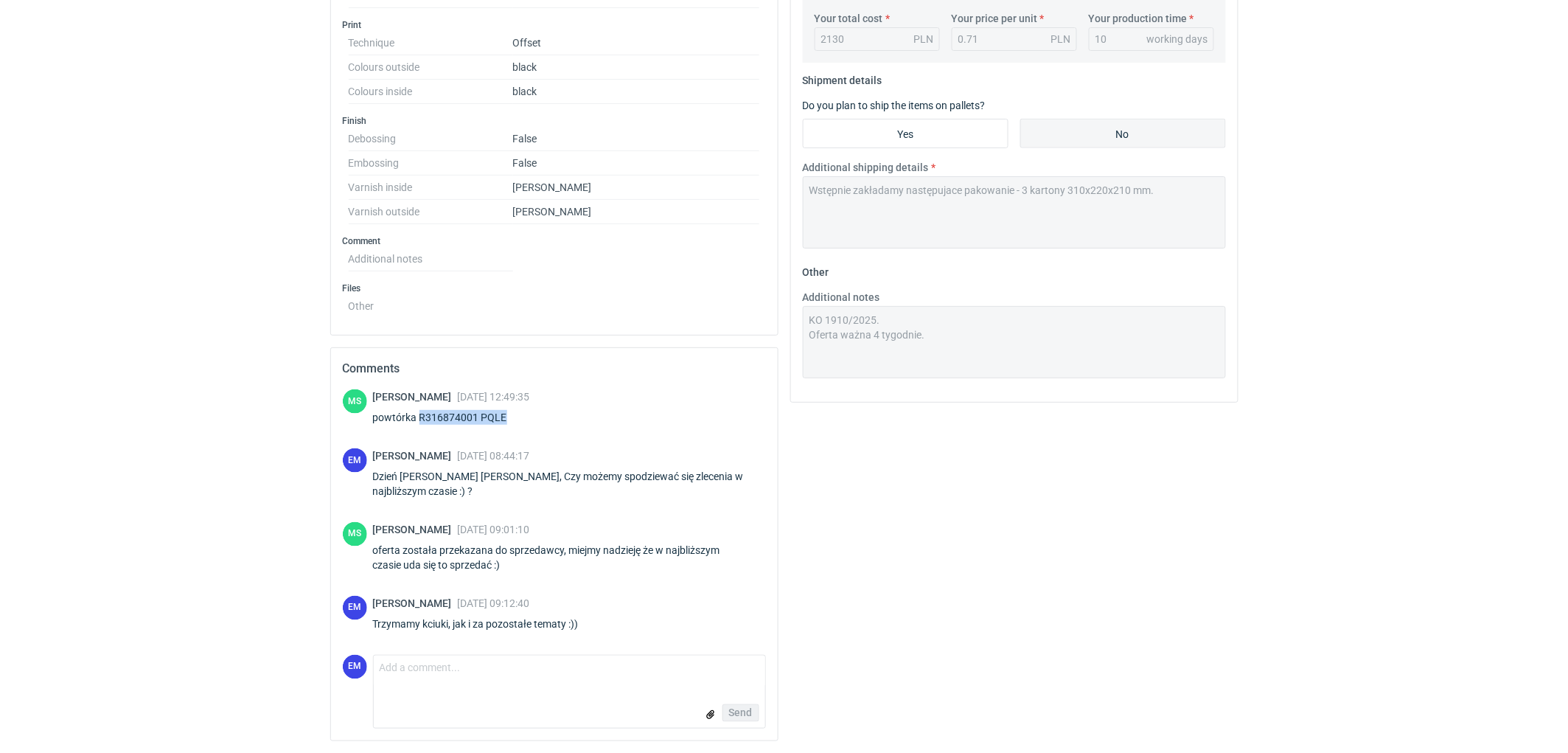
drag, startPoint x: 418, startPoint y: 415, endPoint x: 569, endPoint y: 418, distance: 151.0
click at [519, 411] on div "powtórka R316874001 PQLE" at bounding box center [451, 417] width 157 height 15
copy div "R316874001 PQLE"
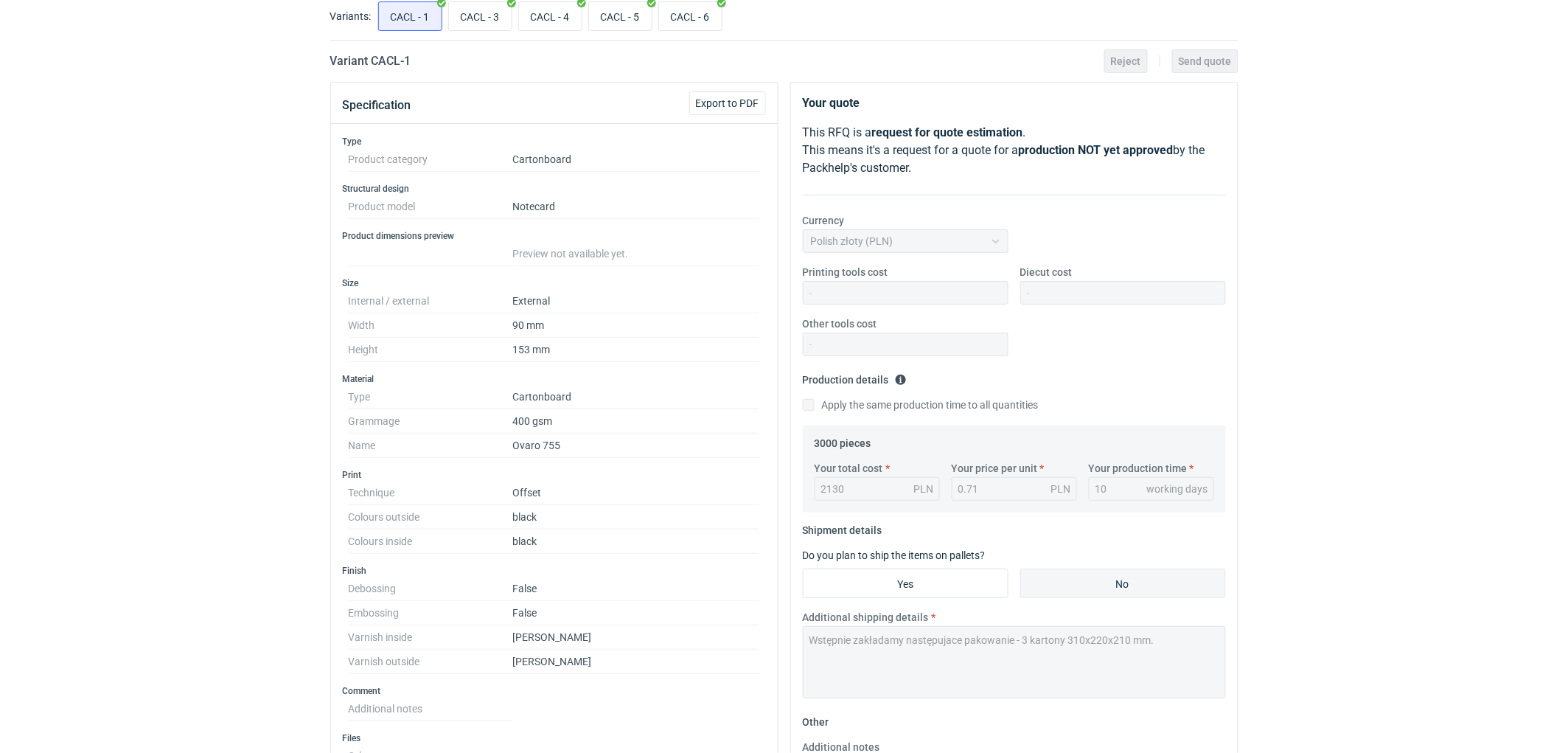
scroll to position [0, 0]
